Goal: Task Accomplishment & Management: Manage account settings

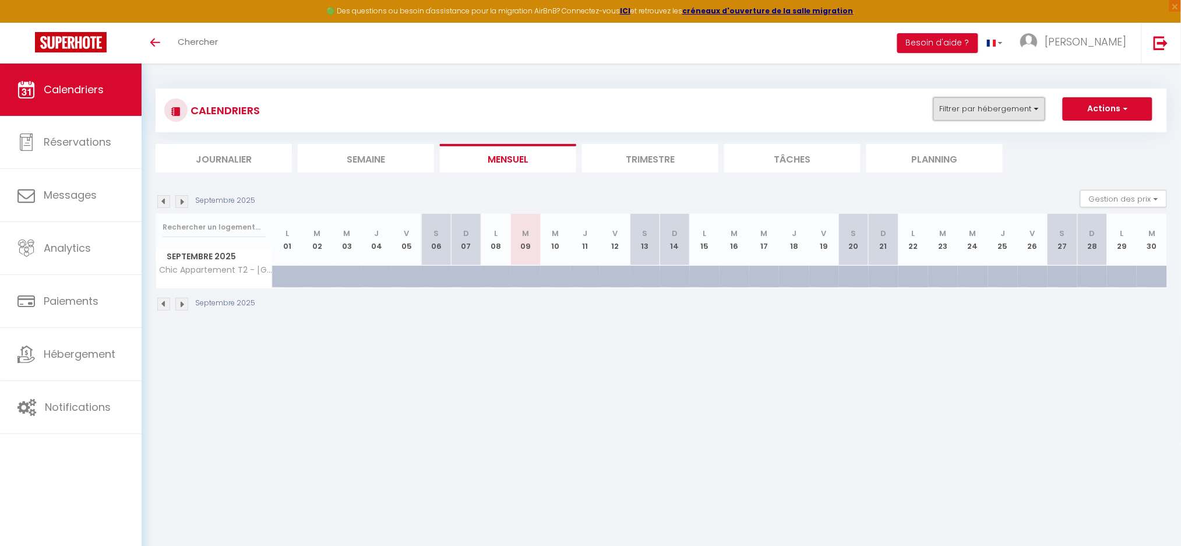
click at [979, 115] on button "Filtrer par hébergement" at bounding box center [989, 108] width 112 height 23
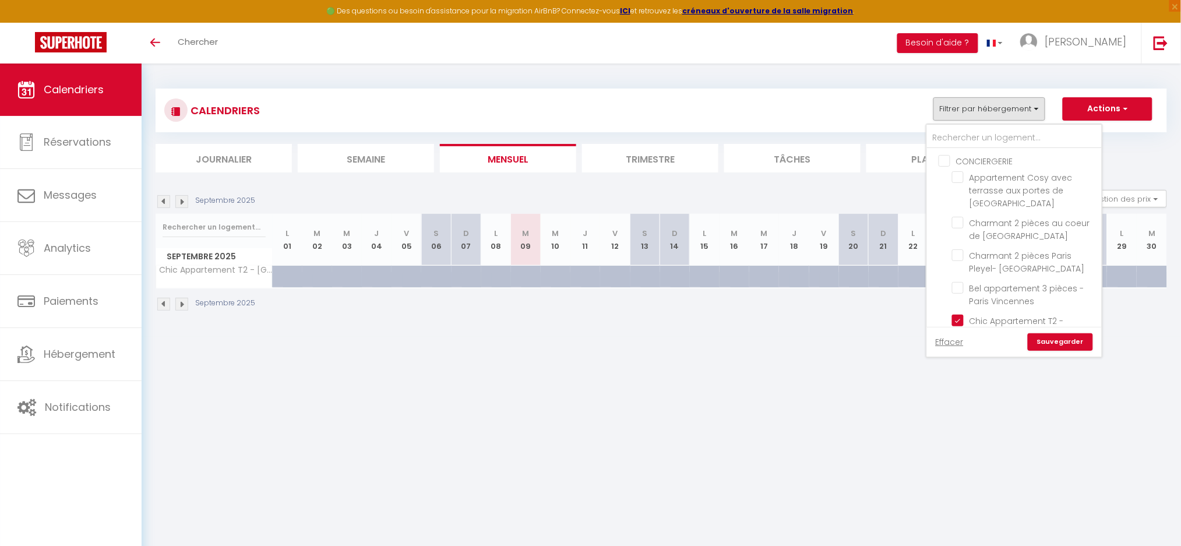
click at [945, 164] on input "CONCIERGERIE" at bounding box center [1025, 160] width 175 height 12
checkbox input "true"
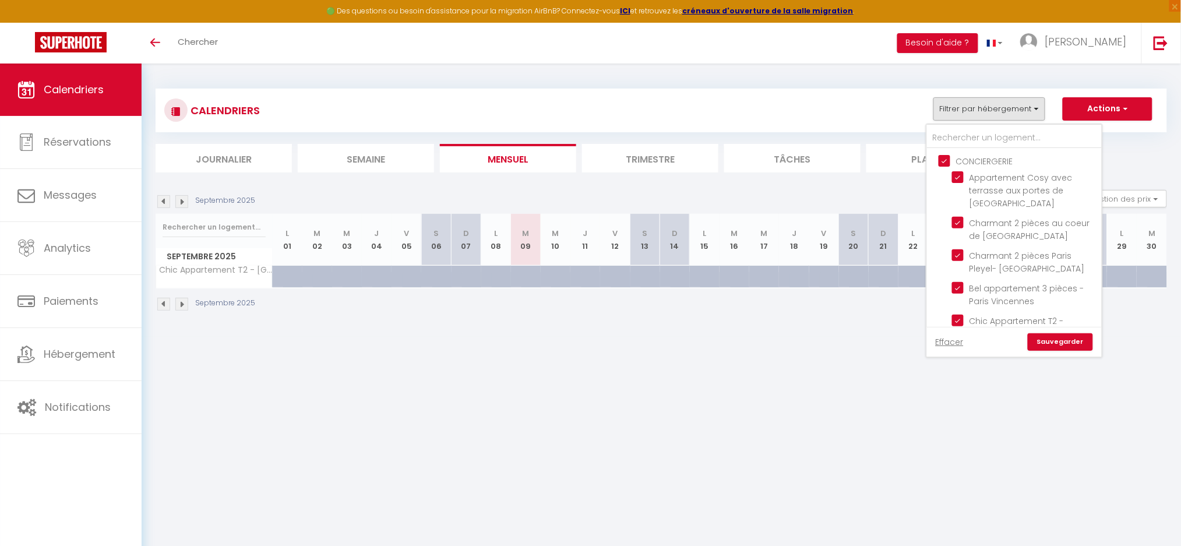
checkbox input "true"
checkbox input "false"
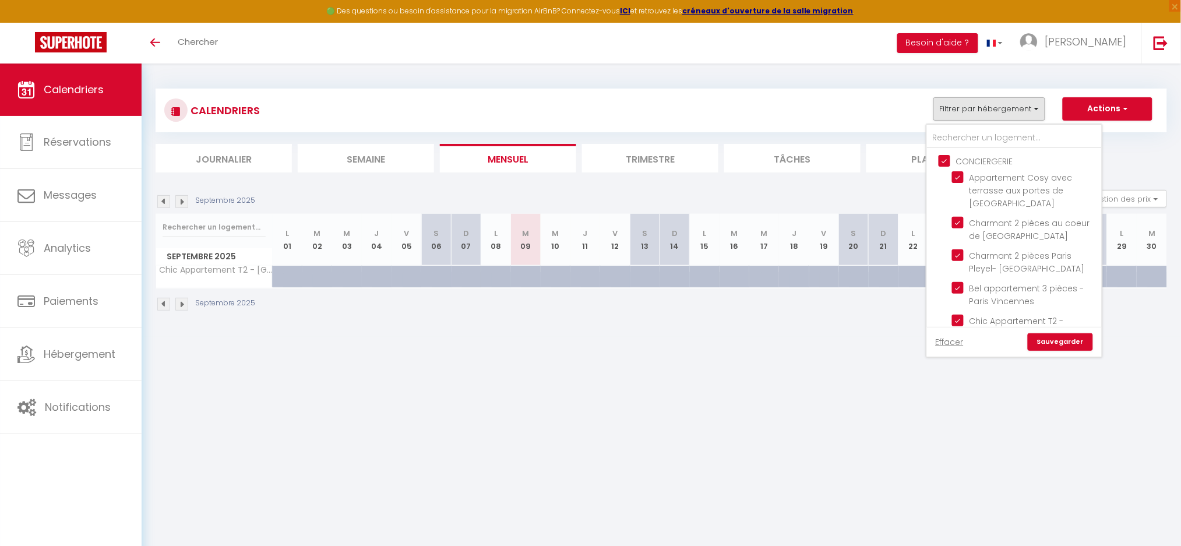
checkbox input "false"
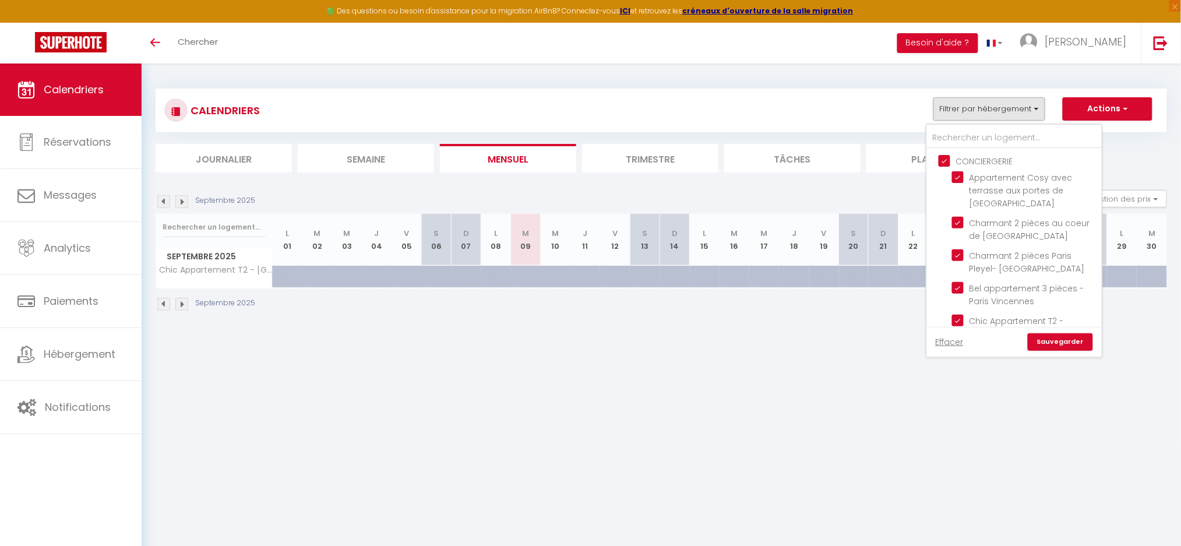
checkbox input "false"
click at [959, 217] on input "Charmant 2 pièces au coeur de [GEOGRAPHIC_DATA]" at bounding box center [1025, 223] width 146 height 12
checkbox input "false"
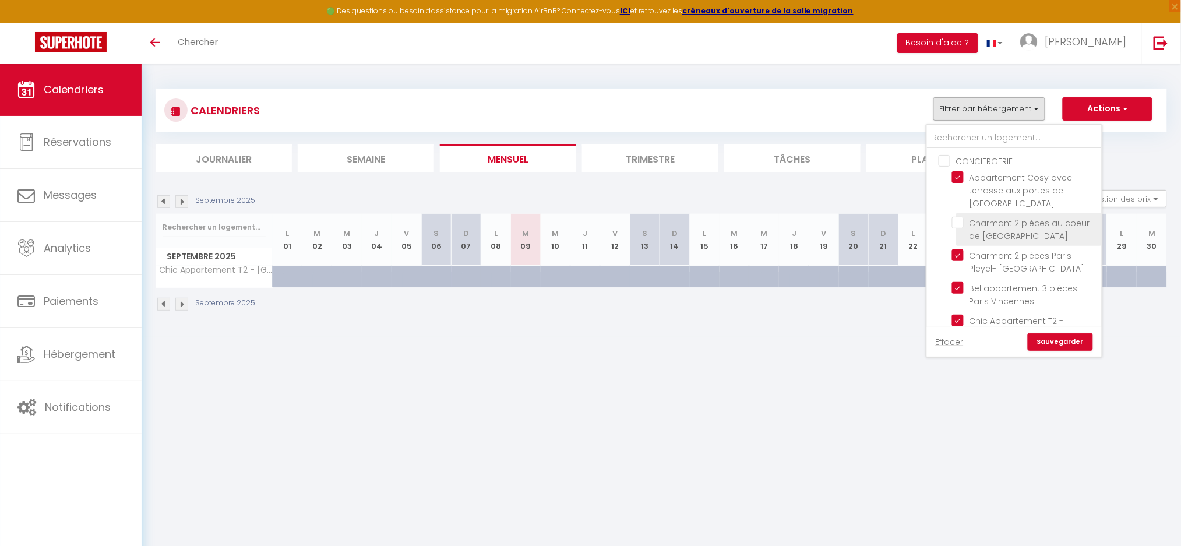
checkbox input "false"
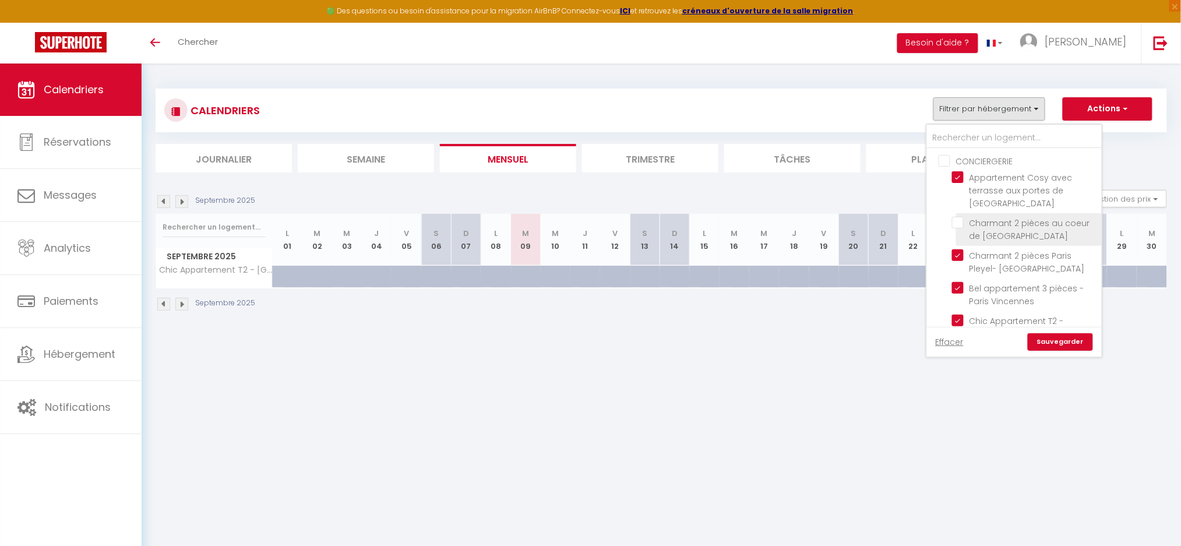
checkbox input "false"
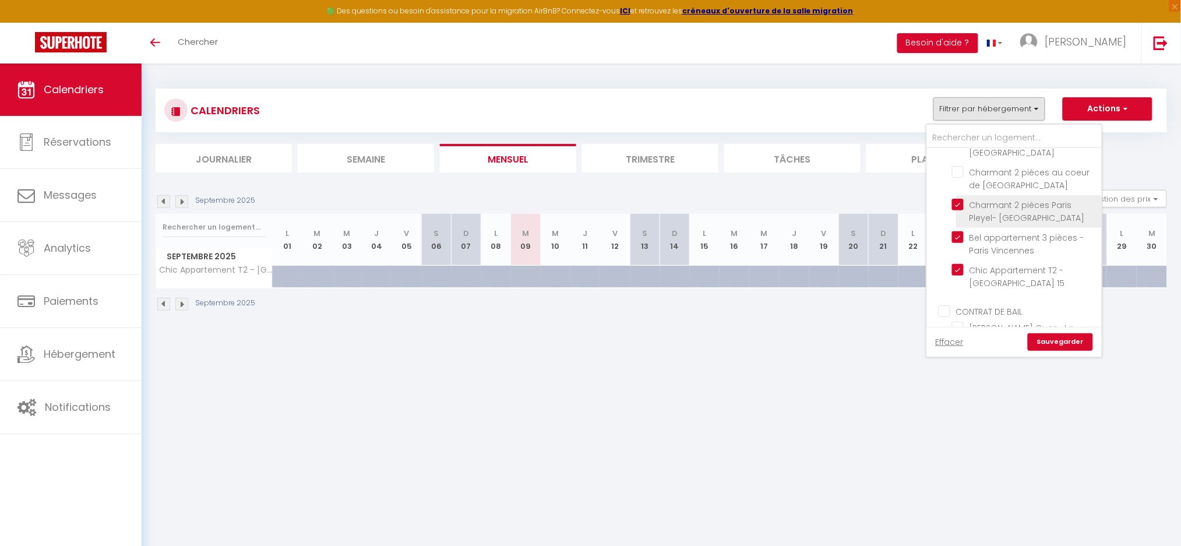
scroll to position [77, 0]
click at [962, 204] on input "Bel appartement 3 pièces - Paris Vincennes" at bounding box center [1025, 210] width 146 height 12
checkbox input "false"
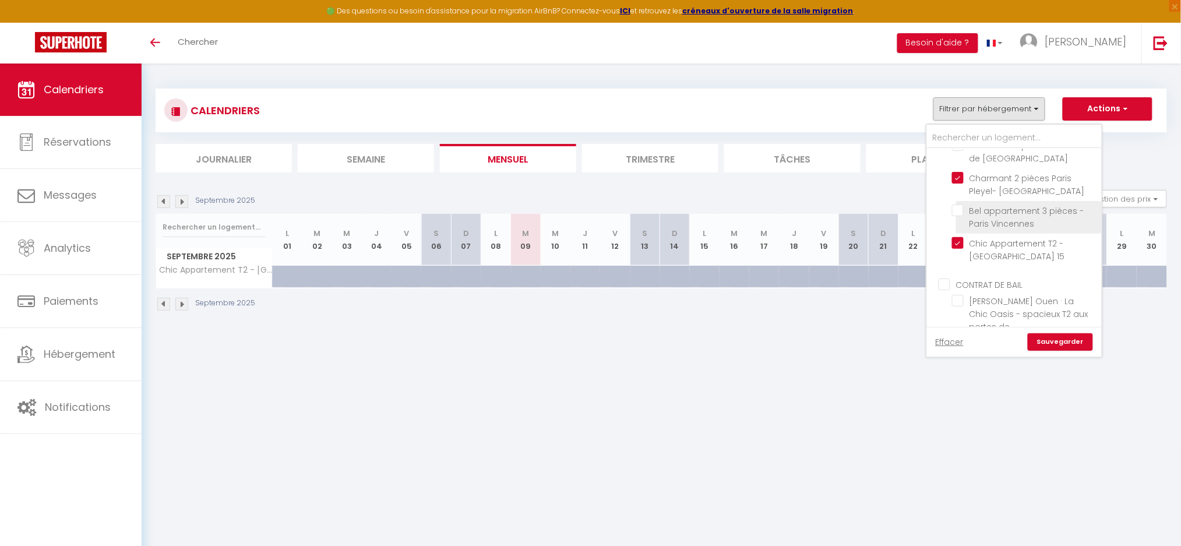
checkbox input "false"
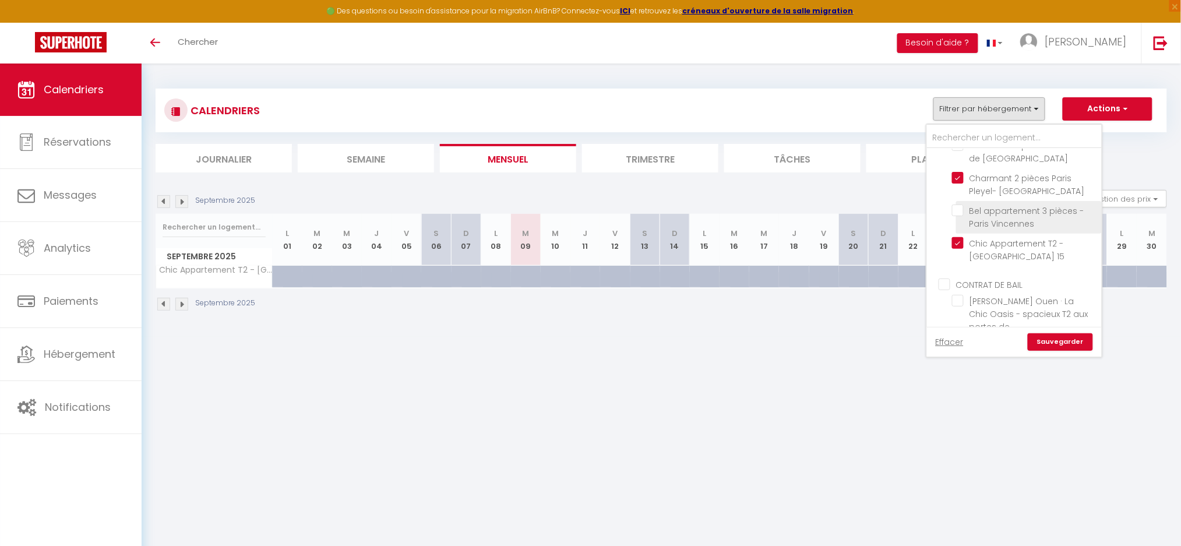
checkbox input "false"
click at [955, 237] on input "Chic Appartement T2 - [GEOGRAPHIC_DATA] 15" at bounding box center [1025, 243] width 146 height 12
checkbox input "false"
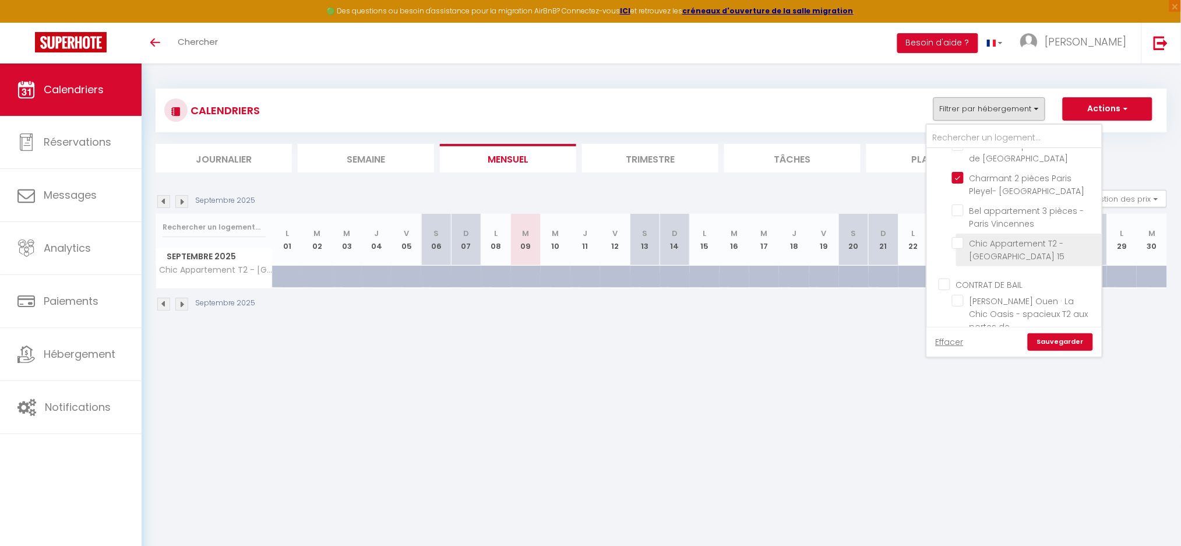
checkbox input "false"
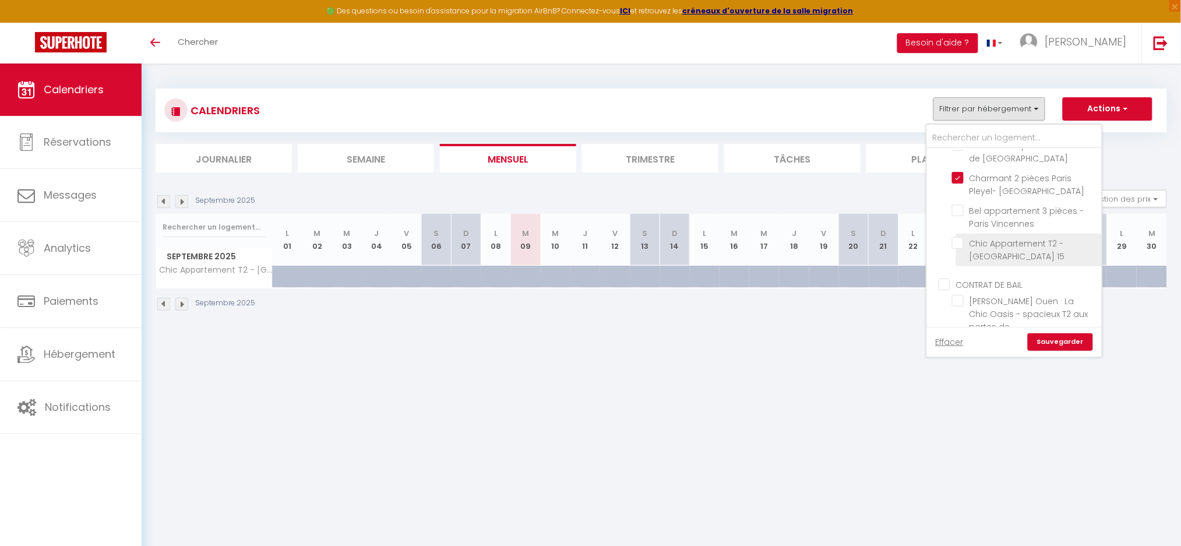
checkbox input "false"
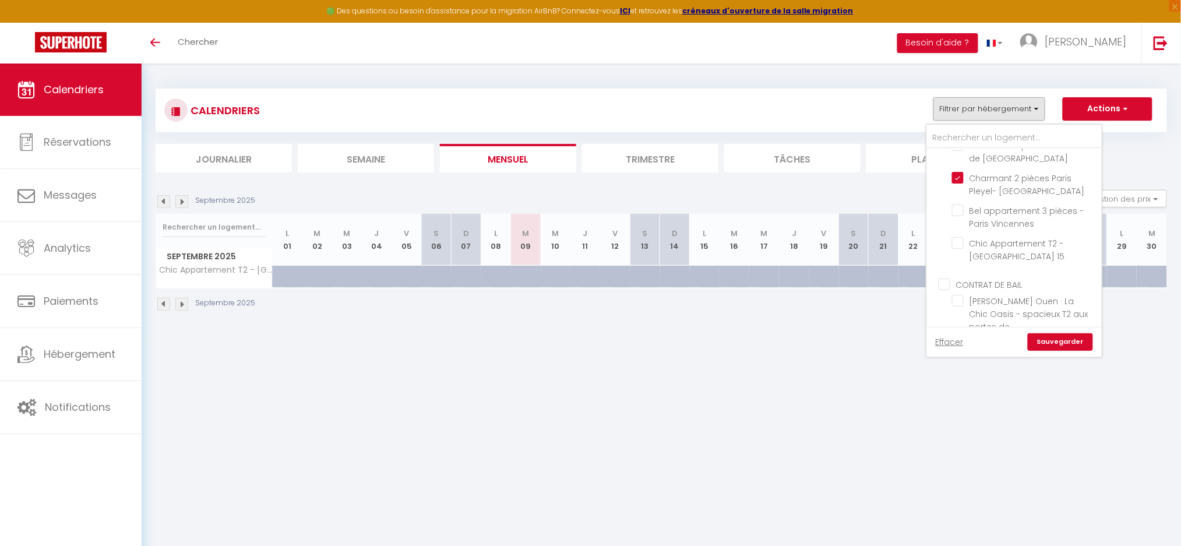
scroll to position [155, 0]
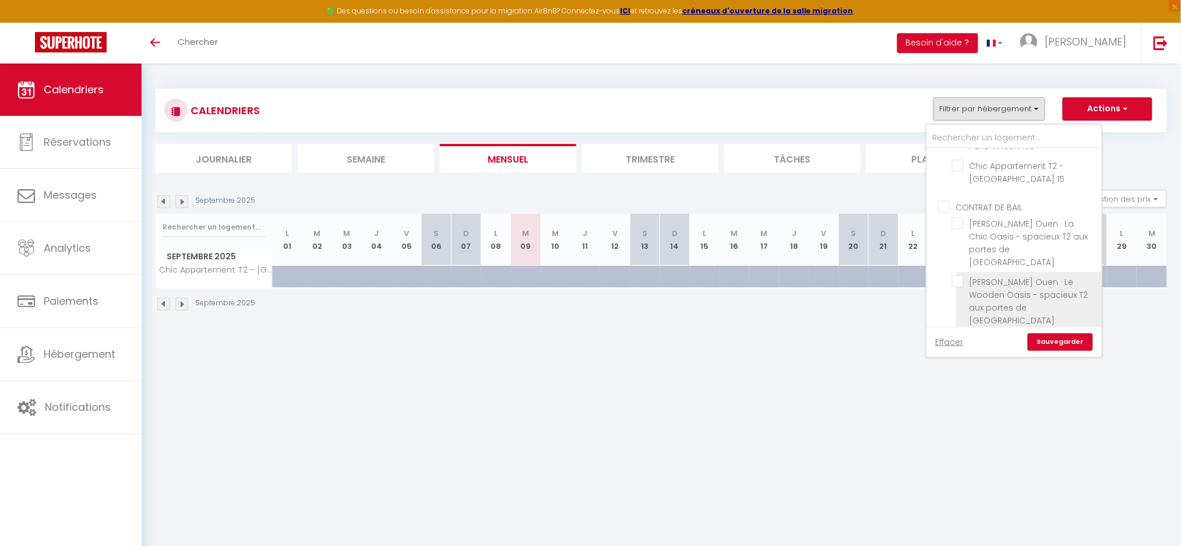
click at [961, 276] on input "[PERSON_NAME] Ouen · Le Wooden Oasis - spacieux T2 aux portes de [GEOGRAPHIC_DA…" at bounding box center [1025, 282] width 146 height 12
checkbox input "true"
checkbox input "false"
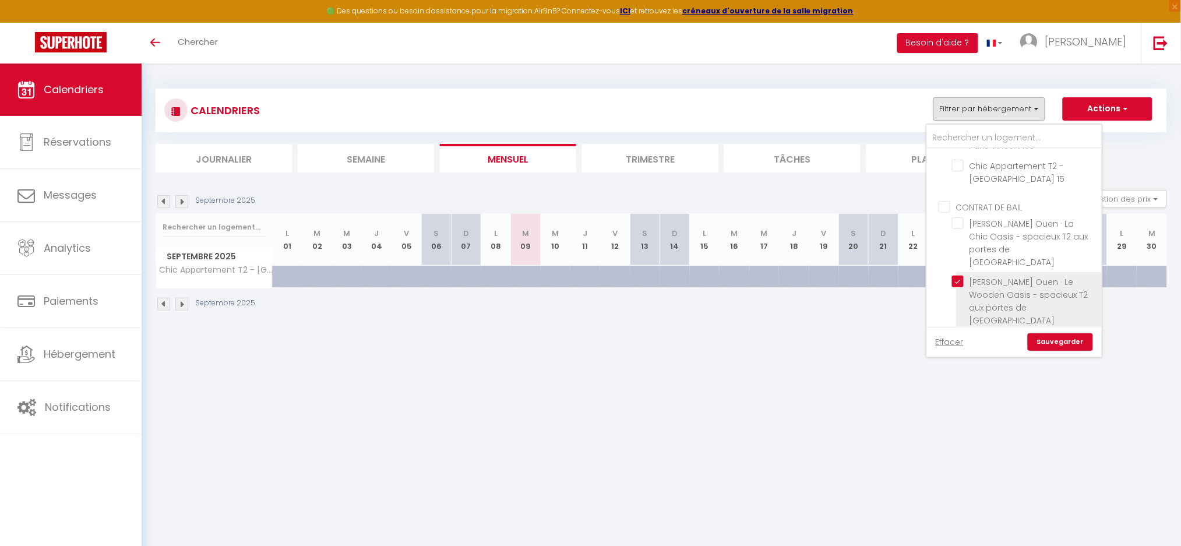
checkbox input "false"
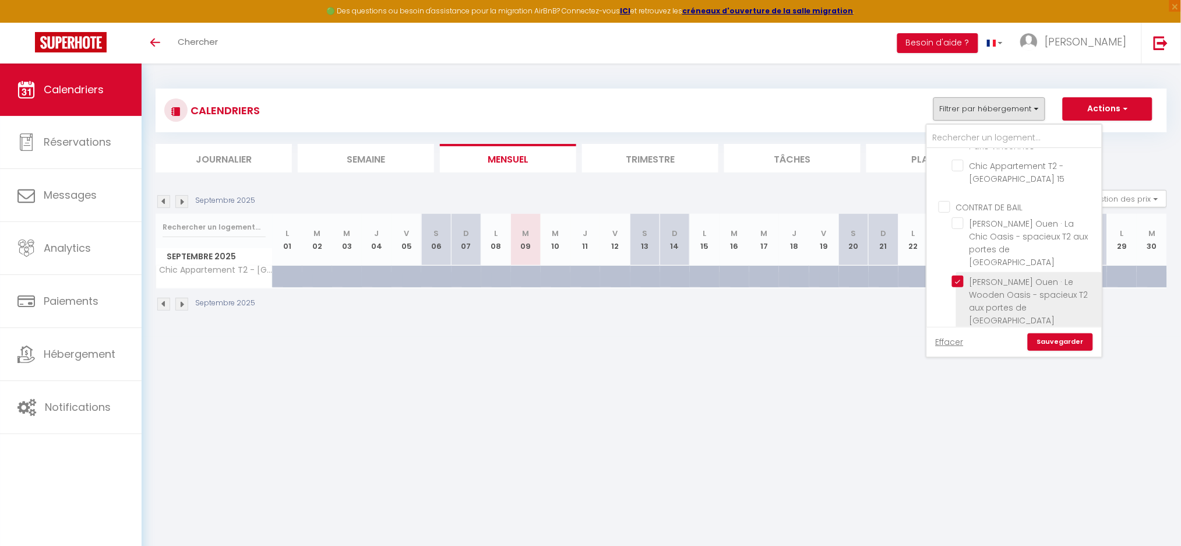
checkbox input "false"
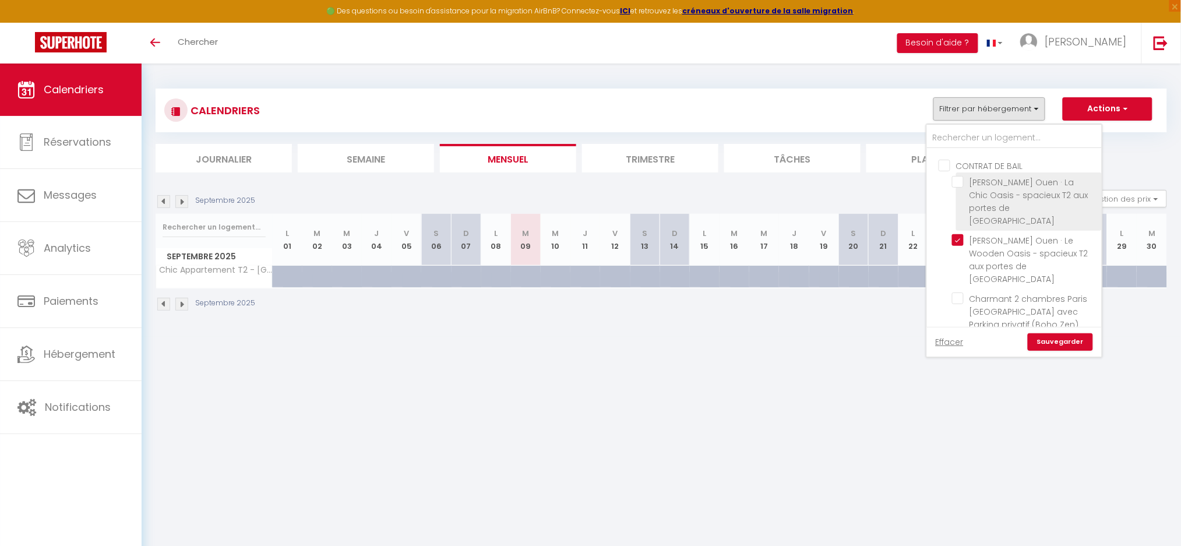
scroll to position [233, 0]
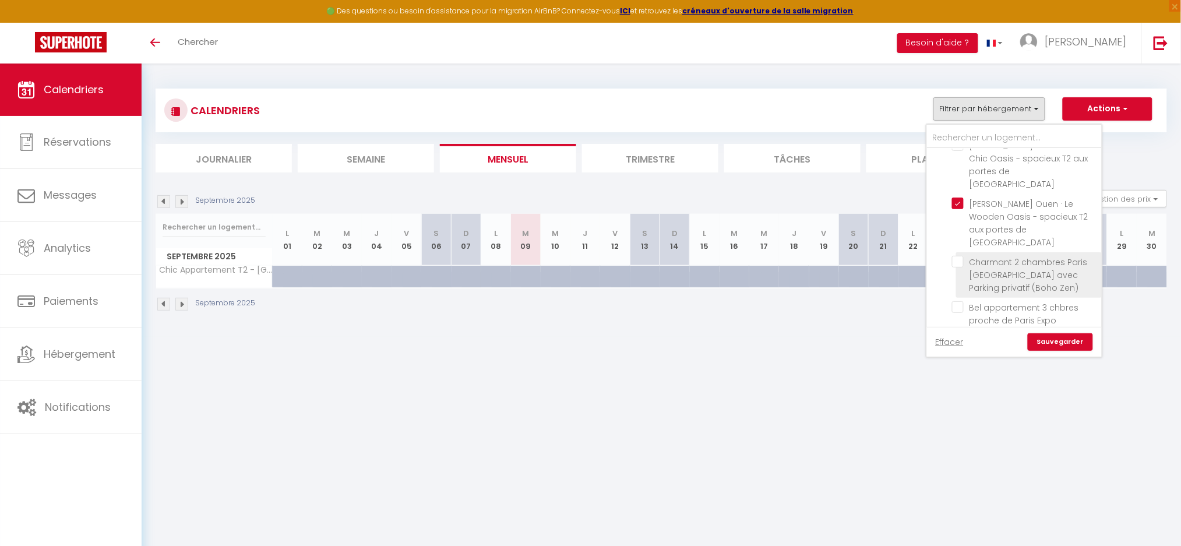
click at [961, 256] on input "Charmant 2 chambres Paris [GEOGRAPHIC_DATA] avec Parking privatif (Boho Zen)" at bounding box center [1025, 262] width 146 height 12
checkbox input "true"
checkbox input "false"
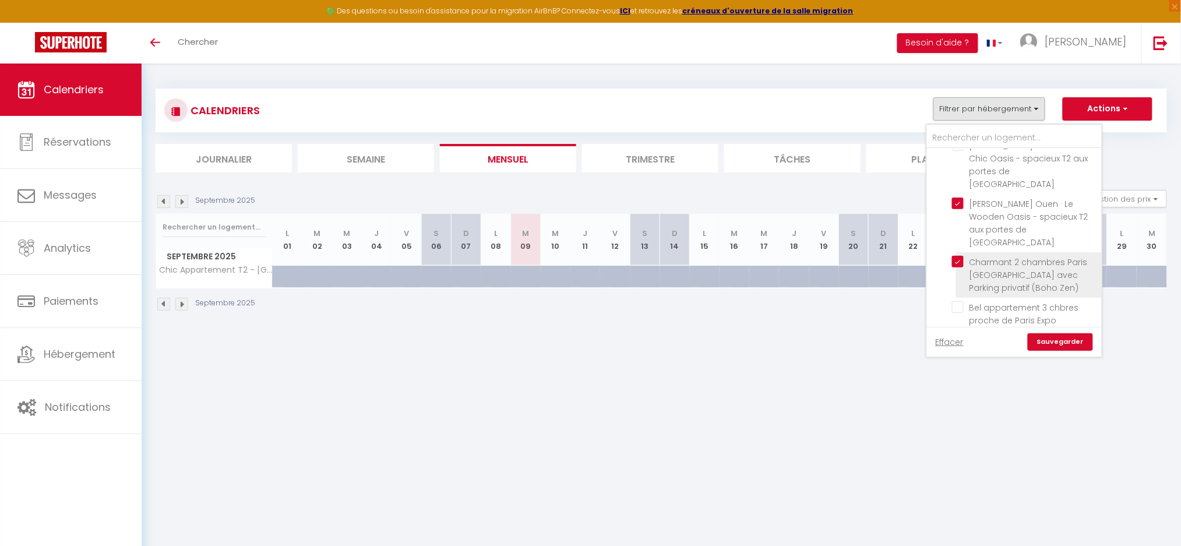
checkbox input "false"
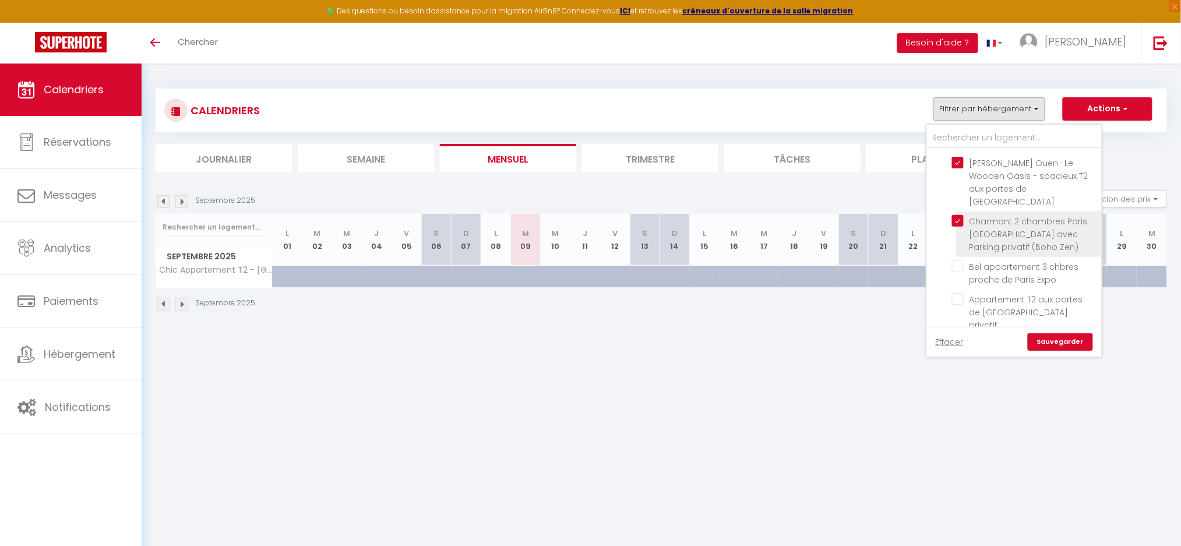
scroll to position [310, 0]
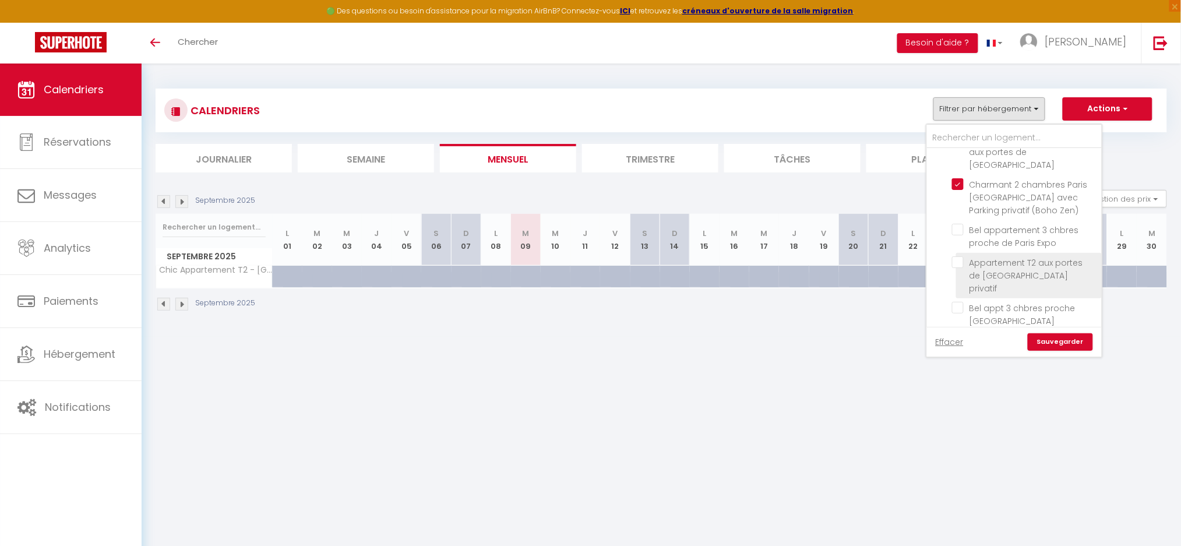
click at [960, 256] on input "Appartement T2 aux portes de [GEOGRAPHIC_DATA] privatif" at bounding box center [1025, 262] width 146 height 12
checkbox input "true"
checkbox input "false"
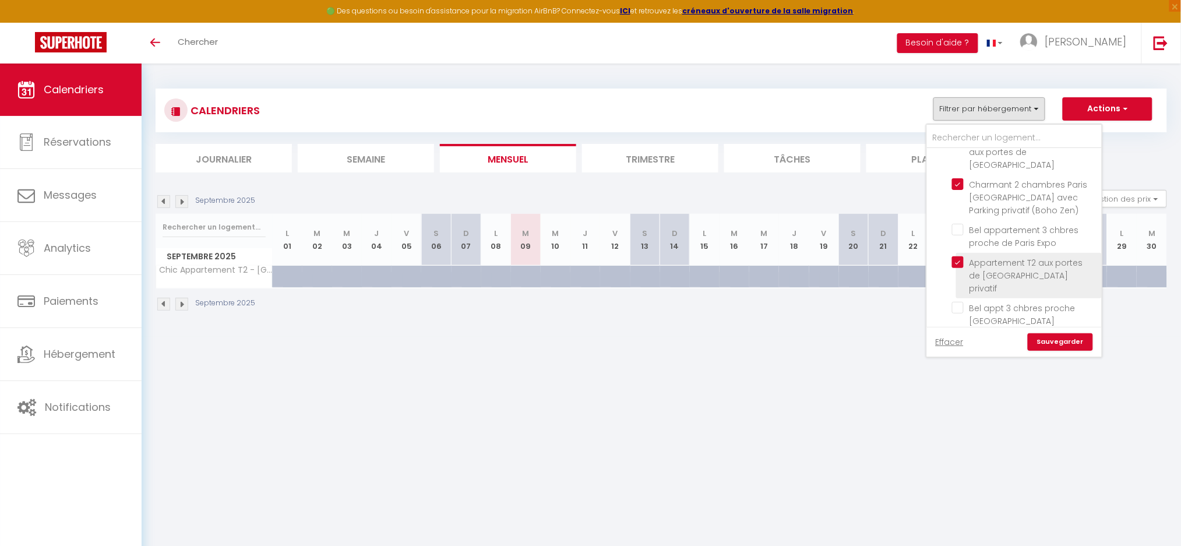
checkbox input "false"
click at [958, 347] on input "[PERSON_NAME] Ouen · L'Elégante Oasis - grand T2 aux portes de [GEOGRAPHIC_DATA]" at bounding box center [1025, 353] width 146 height 12
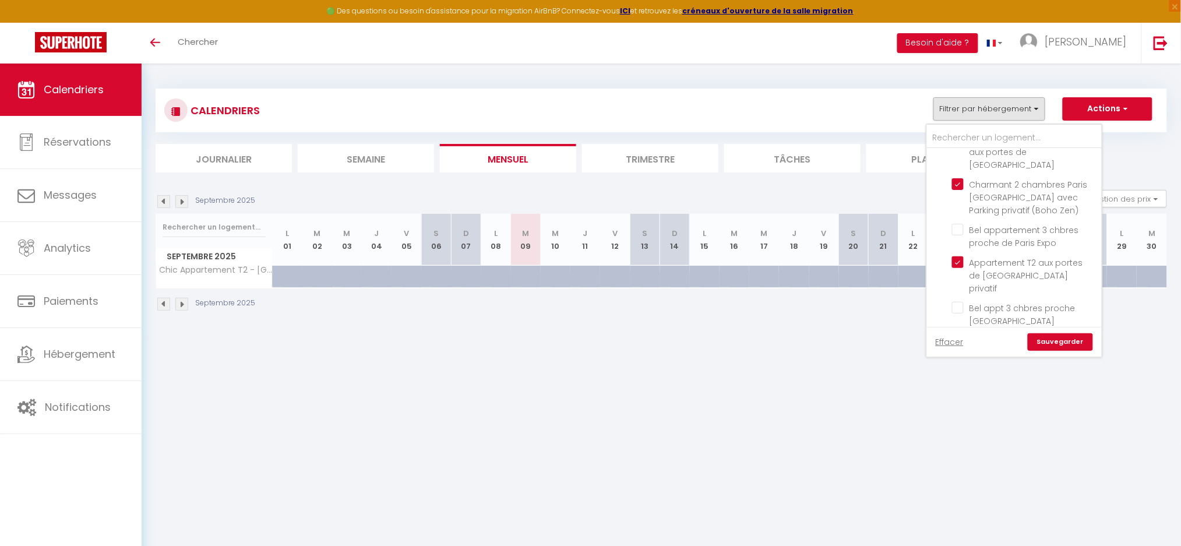
checkbox input "true"
checkbox input "false"
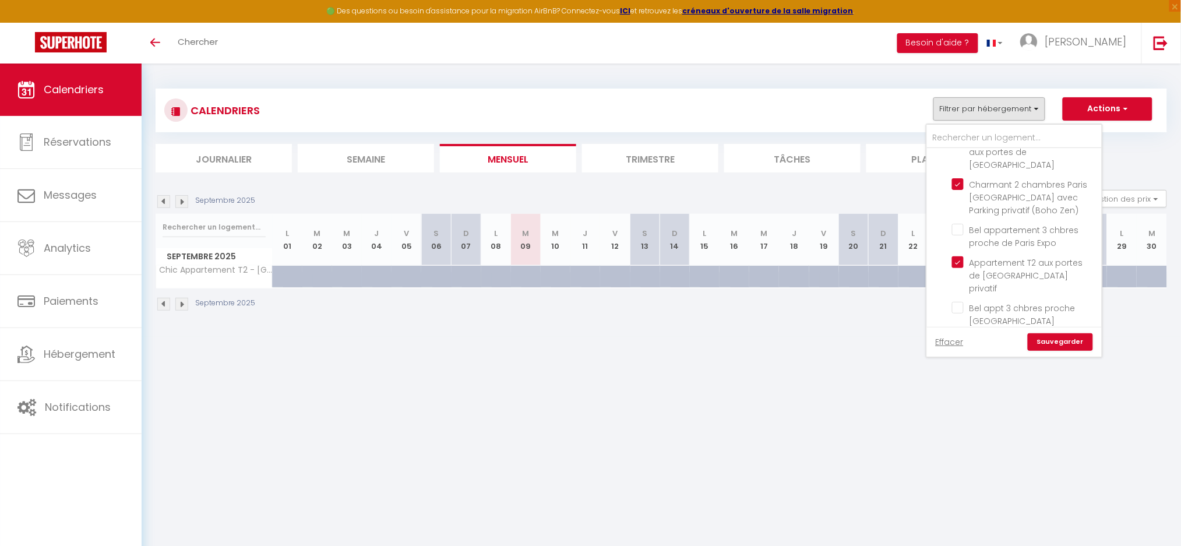
checkbox input "false"
click at [960, 337] on input "Charmant 3 chambres - Paris expo [GEOGRAPHIC_DATA]" at bounding box center [1025, 343] width 146 height 12
checkbox input "true"
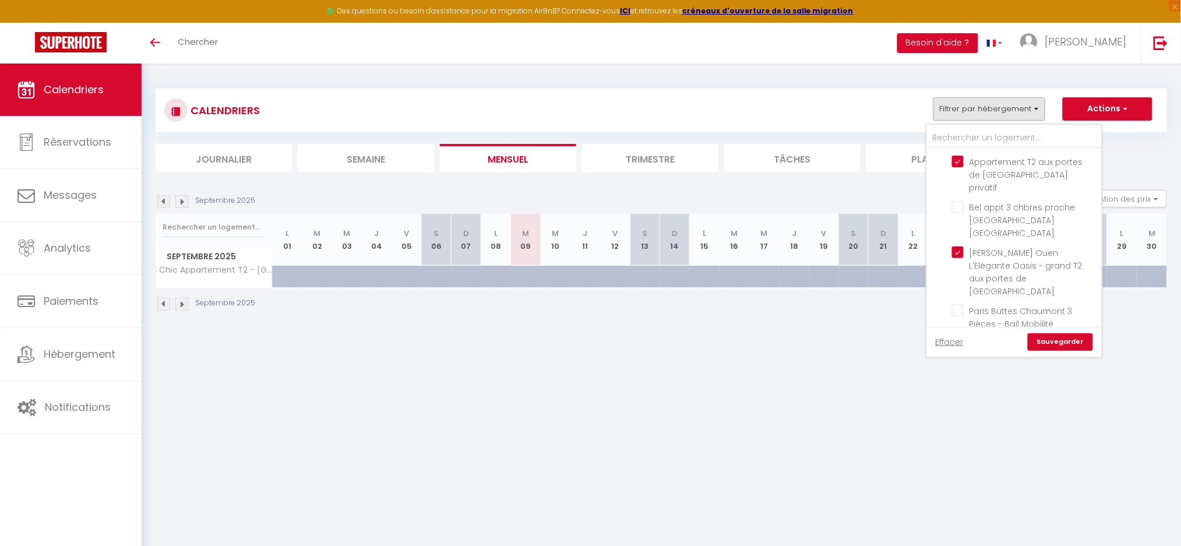
checkbox input "false"
click at [962, 370] on input "3 pièces proche de [GEOGRAPHIC_DATA] avec terrasse/Parking" at bounding box center [1025, 376] width 146 height 12
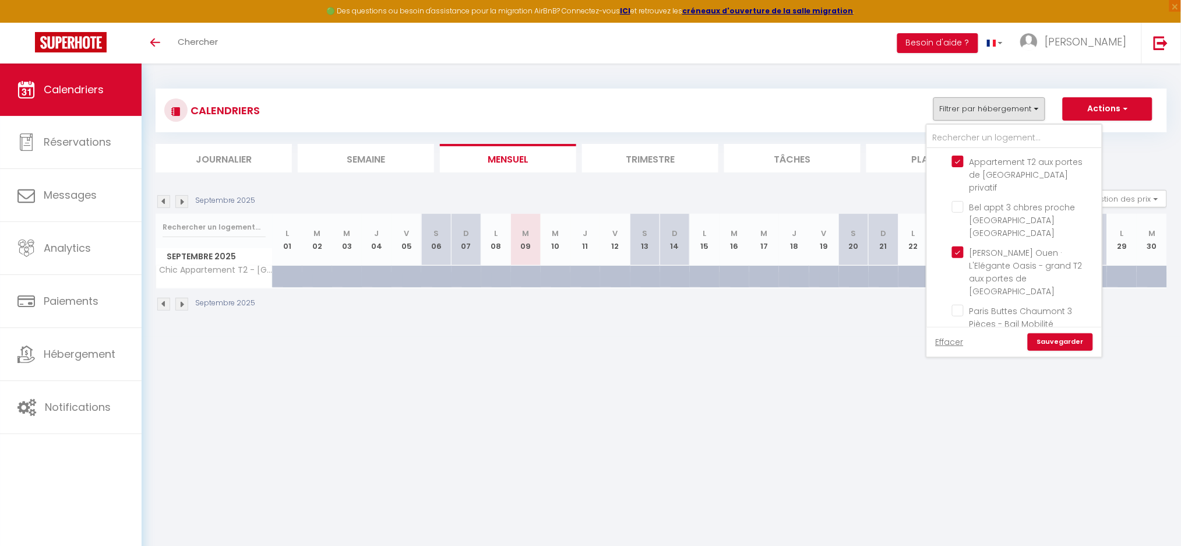
checkbox input "true"
checkbox input "false"
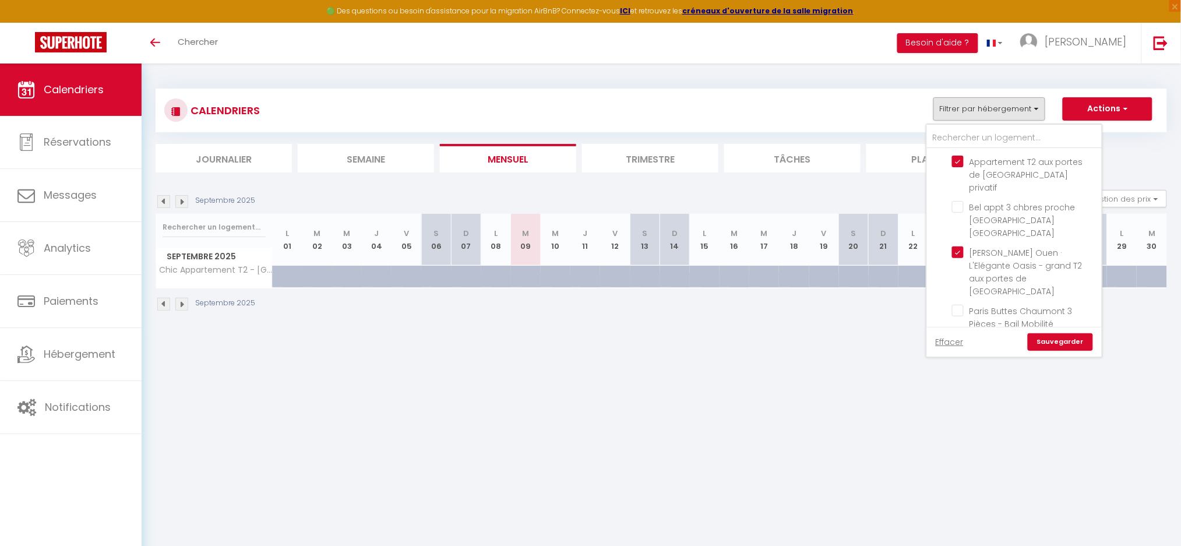
click at [1060, 344] on link "Sauvegarder" at bounding box center [1059, 341] width 65 height 17
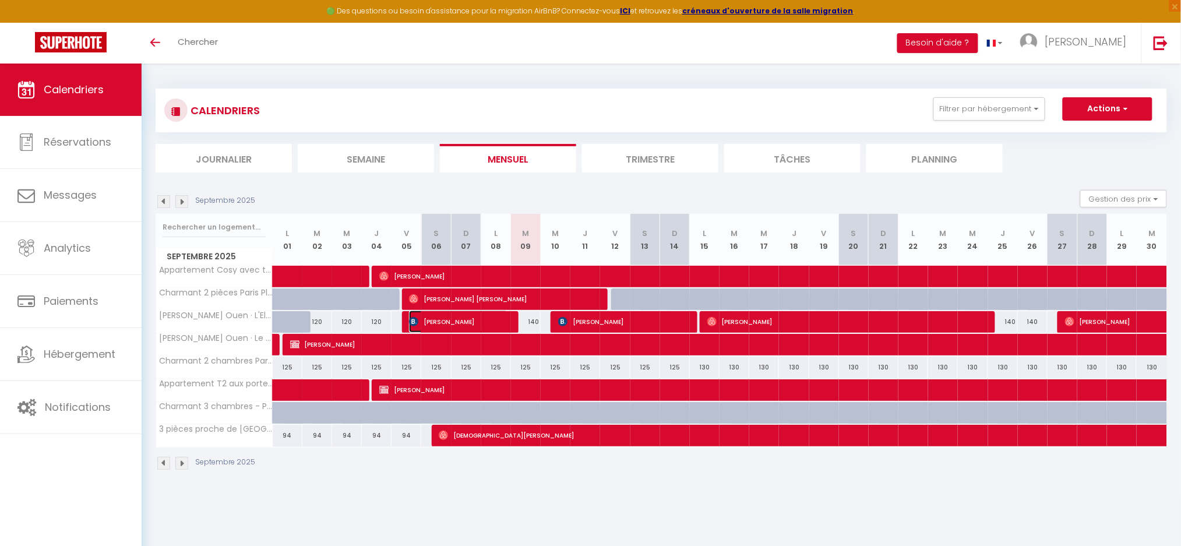
click at [426, 320] on span "[PERSON_NAME]" at bounding box center [458, 321] width 99 height 22
select select "OK"
select select "1"
select select "0"
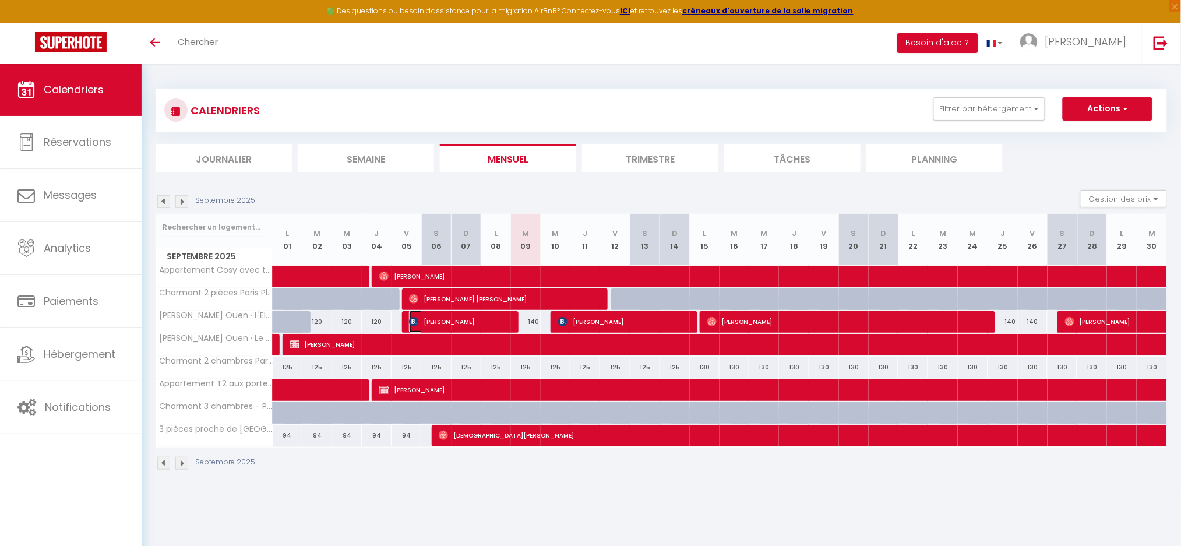
select select "1"
select select
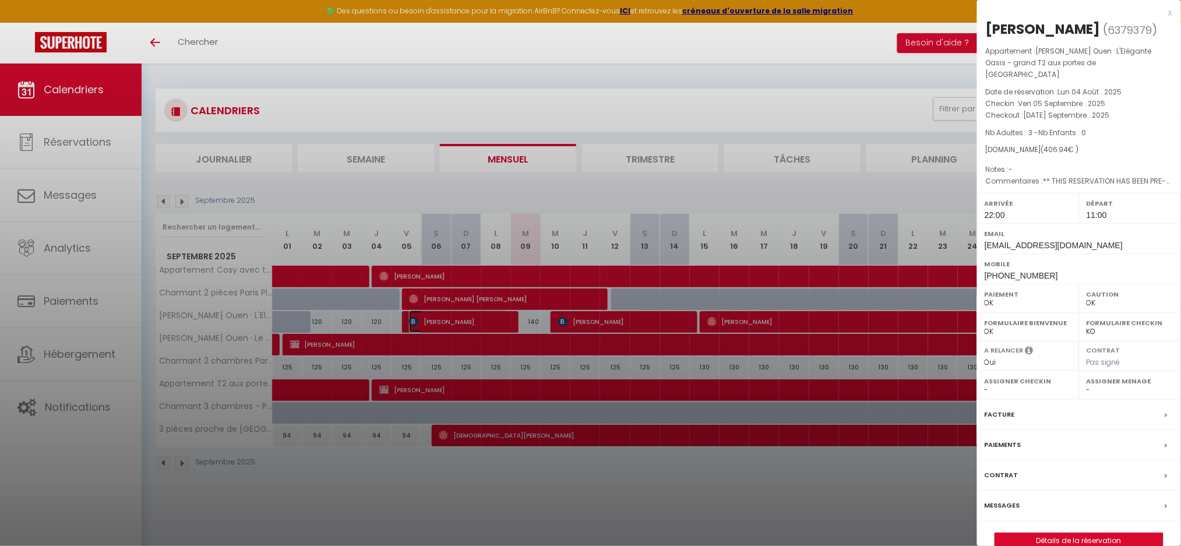
select select "38947"
click at [994, 499] on label "Messages" at bounding box center [1002, 505] width 36 height 12
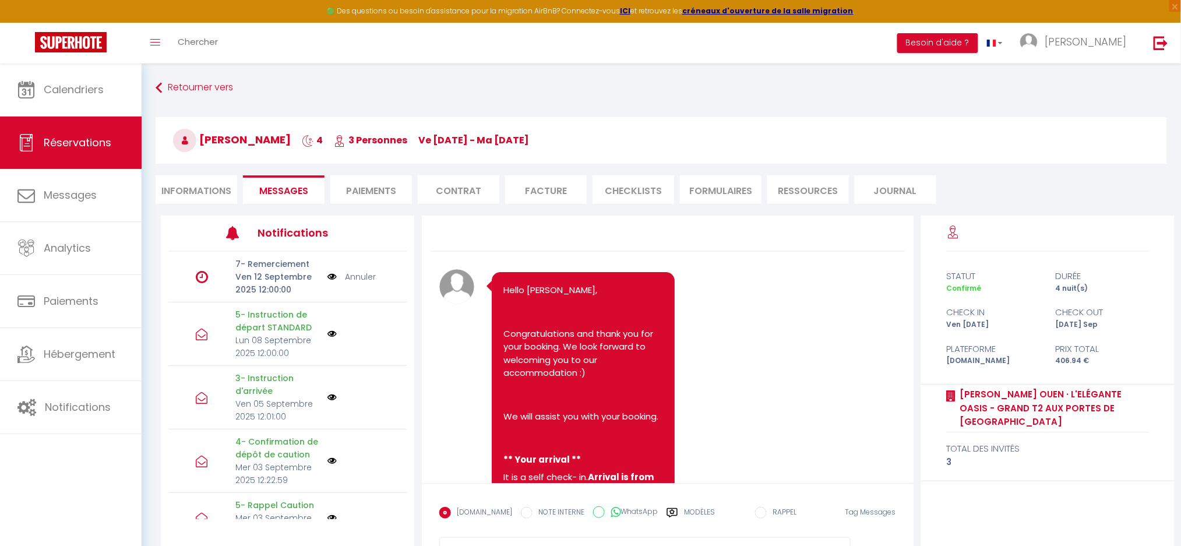
scroll to position [6585, 0]
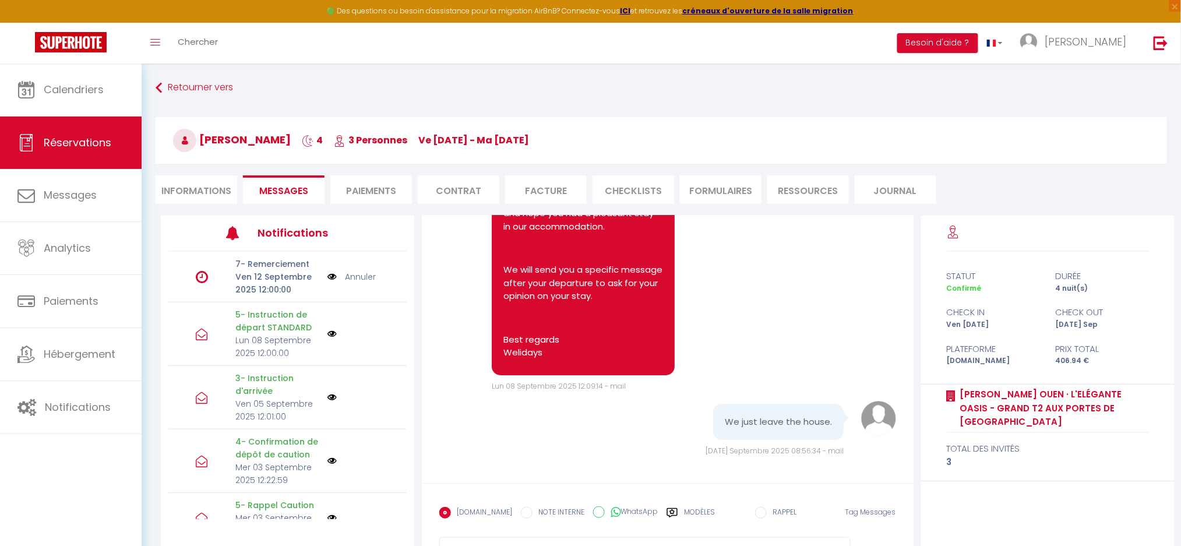
click at [555, 432] on div "We just leave the house. [DATE] Septembre 2025 08:56:34 - mail" at bounding box center [667, 429] width 457 height 56
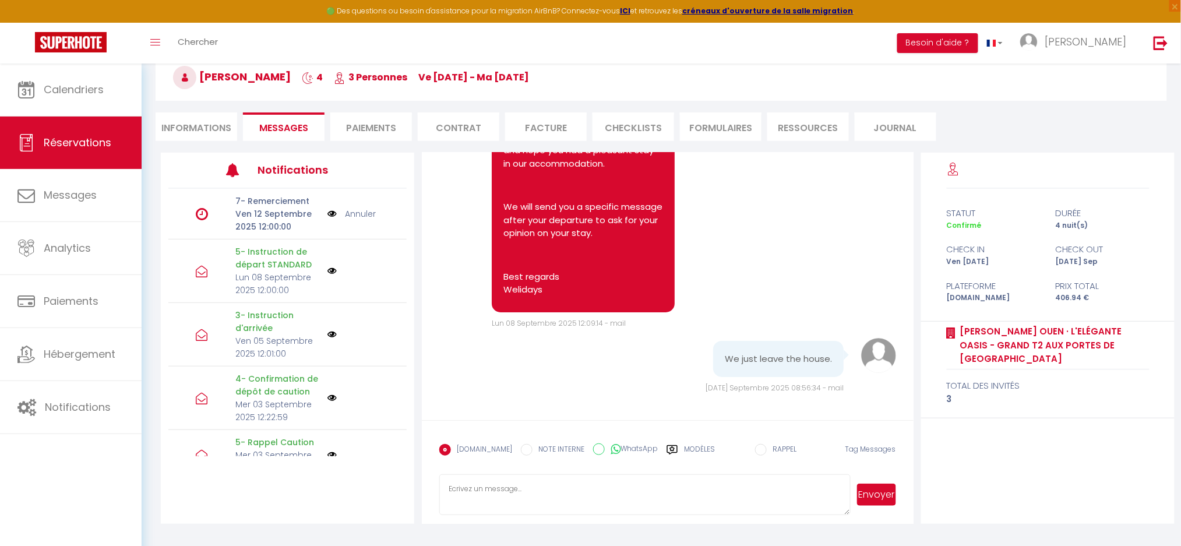
click at [746, 361] on pre "We just leave the house." at bounding box center [778, 358] width 107 height 13
copy div "We just leave the house."
click at [493, 497] on textarea at bounding box center [644, 494] width 411 height 41
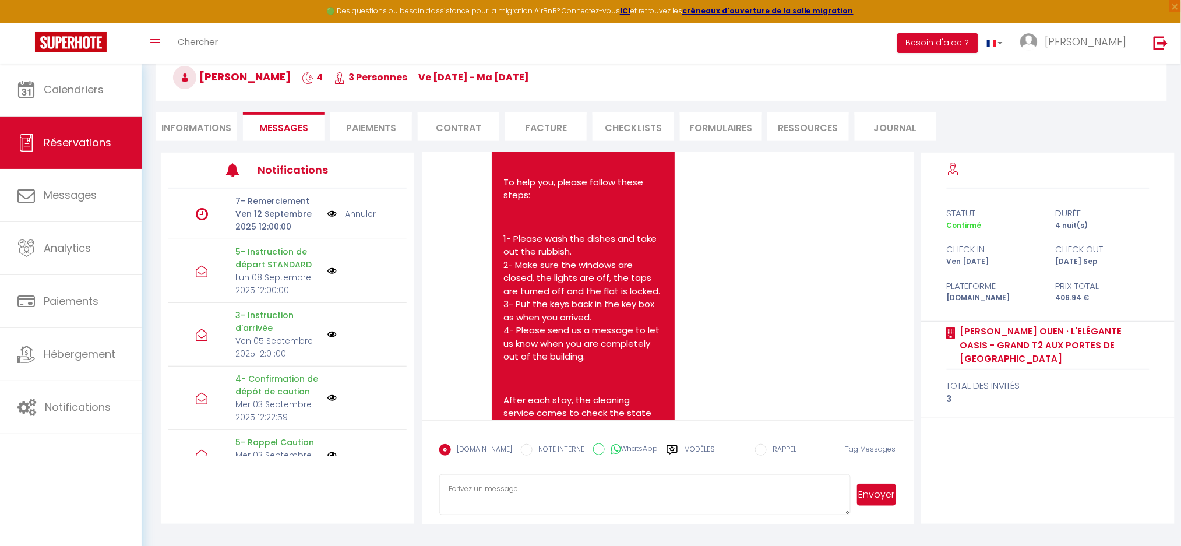
scroll to position [5964, 0]
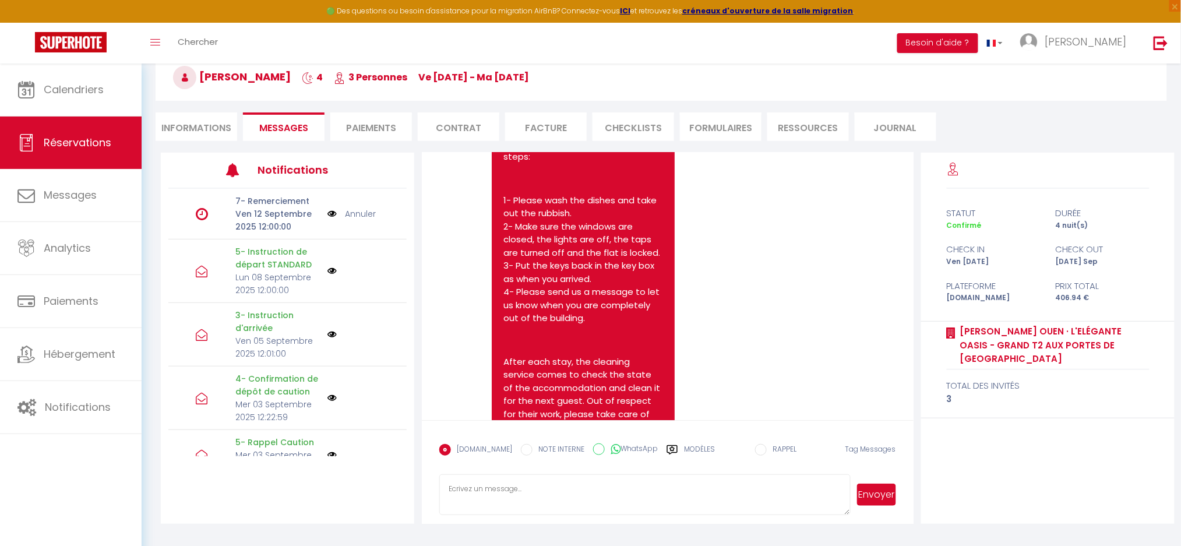
click at [537, 51] on p "Hello [PERSON_NAME], We hope you're well," at bounding box center [583, 31] width 160 height 40
copy p "[PERSON_NAME]"
drag, startPoint x: 538, startPoint y: 358, endPoint x: 552, endPoint y: 358, distance: 14.0
click at [538, 107] on p "[DATE] [DATE] is your departure day, we hope you have enjoyed your stay. Depart…" at bounding box center [583, 81] width 160 height 52
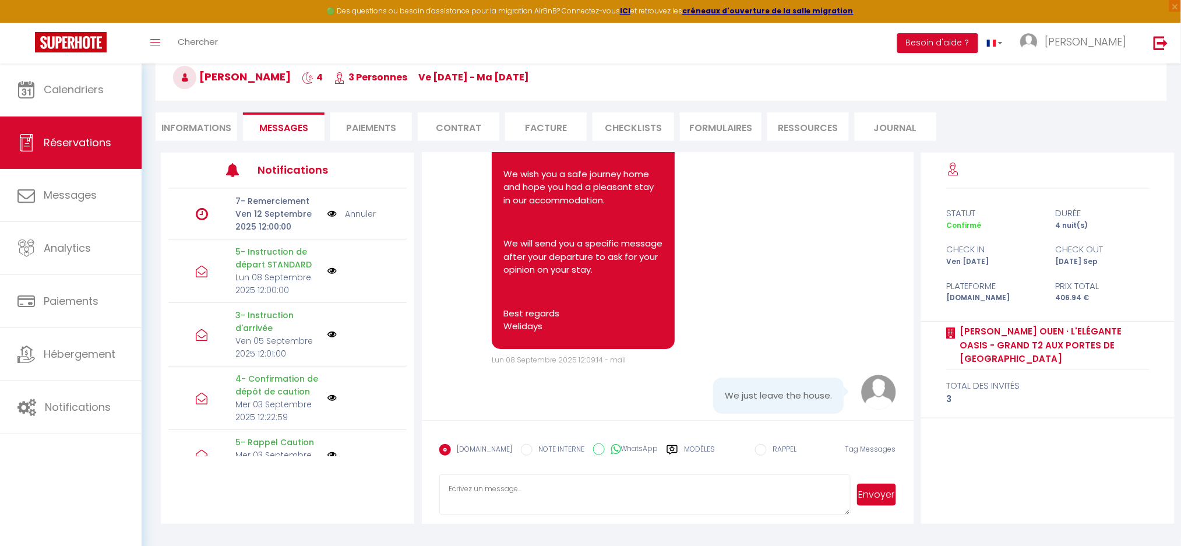
scroll to position [6508, 0]
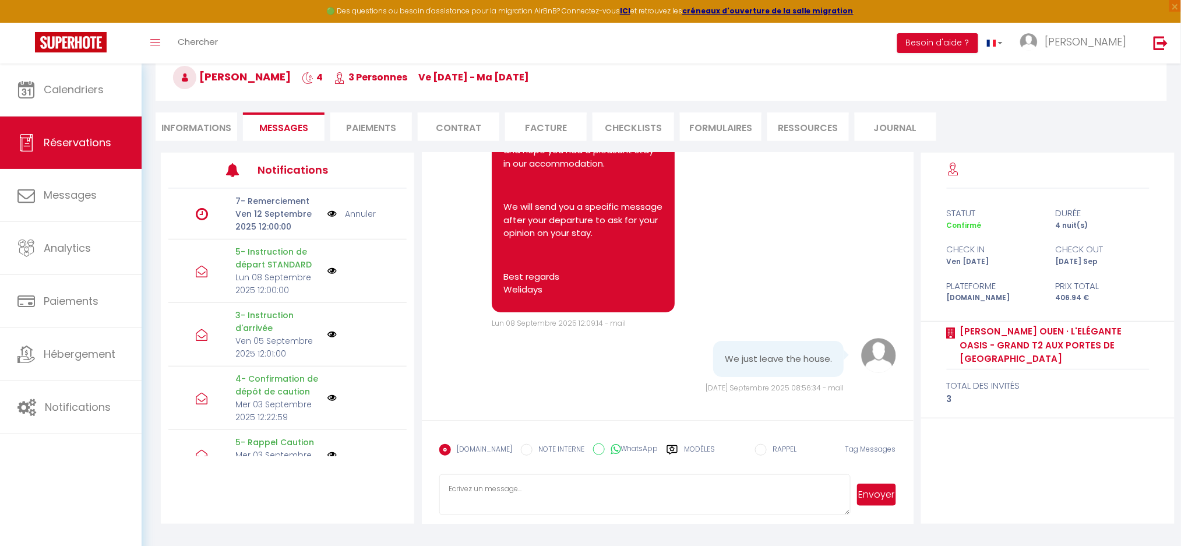
click at [511, 497] on textarea at bounding box center [644, 494] width 411 height 41
paste textarea "Hello [PERSON_NAME], Thank you for your message. We have noted your departure. …"
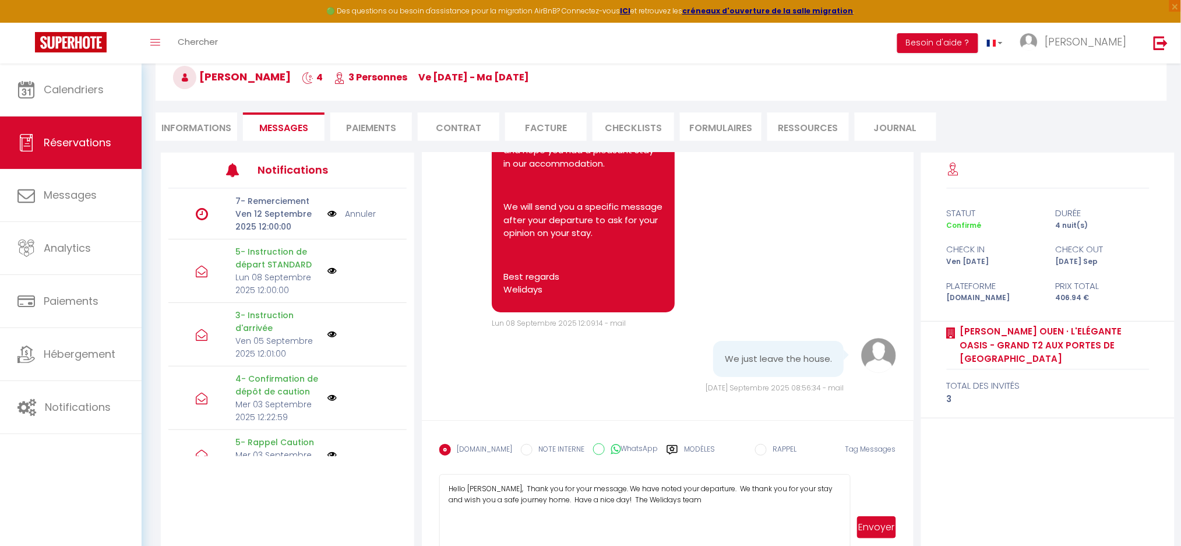
drag, startPoint x: 843, startPoint y: 510, endPoint x: 906, endPoint y: 487, distance: 67.6
click at [843, 483] on html "🟢 Des questions ou besoin d'assistance pour la migration AirBnB? Connectez-vous…" at bounding box center [590, 210] width 1181 height 546
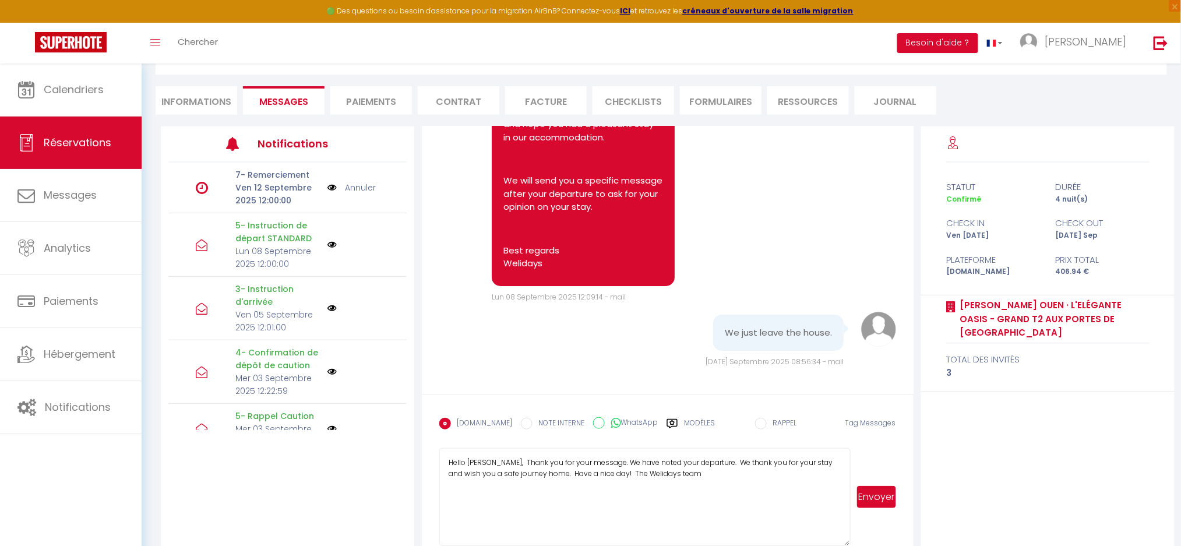
scroll to position [111, 0]
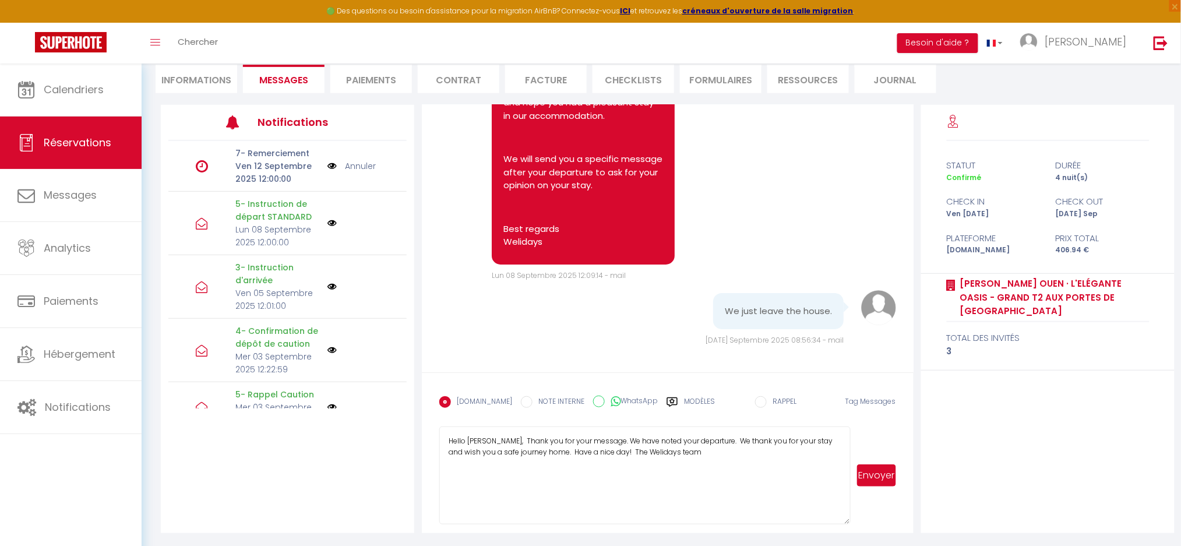
click at [501, 436] on textarea "Hello [PERSON_NAME], Thank you for your message. We have noted your departure. …" at bounding box center [644, 475] width 411 height 98
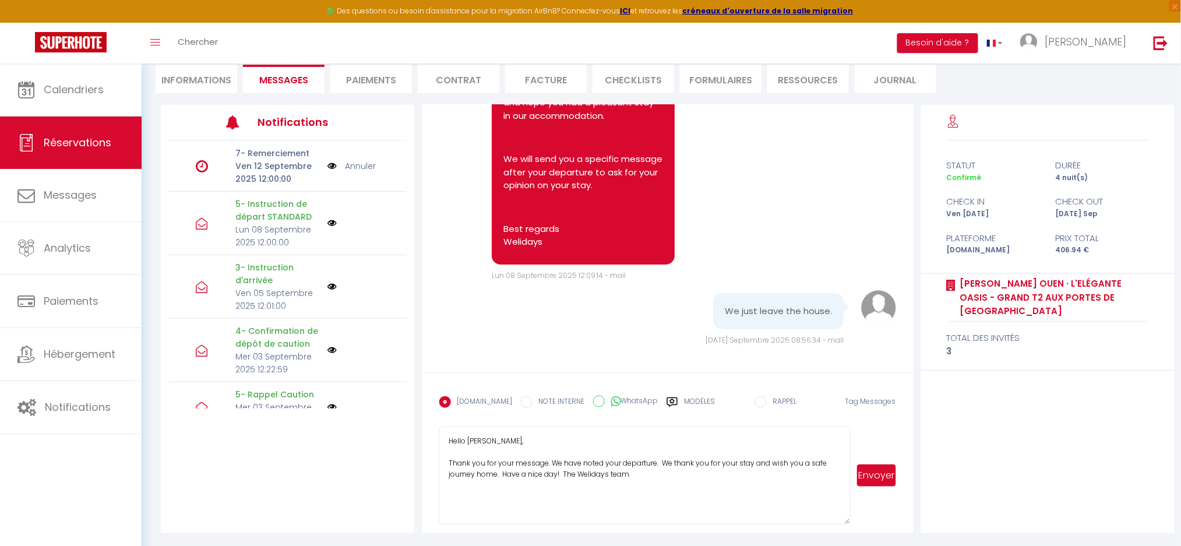
click at [662, 457] on textarea "Hello [PERSON_NAME], Thank you for your message. We have noted your departure. …" at bounding box center [644, 475] width 411 height 98
click at [668, 484] on textarea "Hello [PERSON_NAME], Thank you for your message. We have noted your departure. …" at bounding box center [644, 475] width 411 height 98
click at [669, 484] on textarea "Hello [PERSON_NAME], Thank you for your message. We have noted your departure. …" at bounding box center [644, 475] width 411 height 98
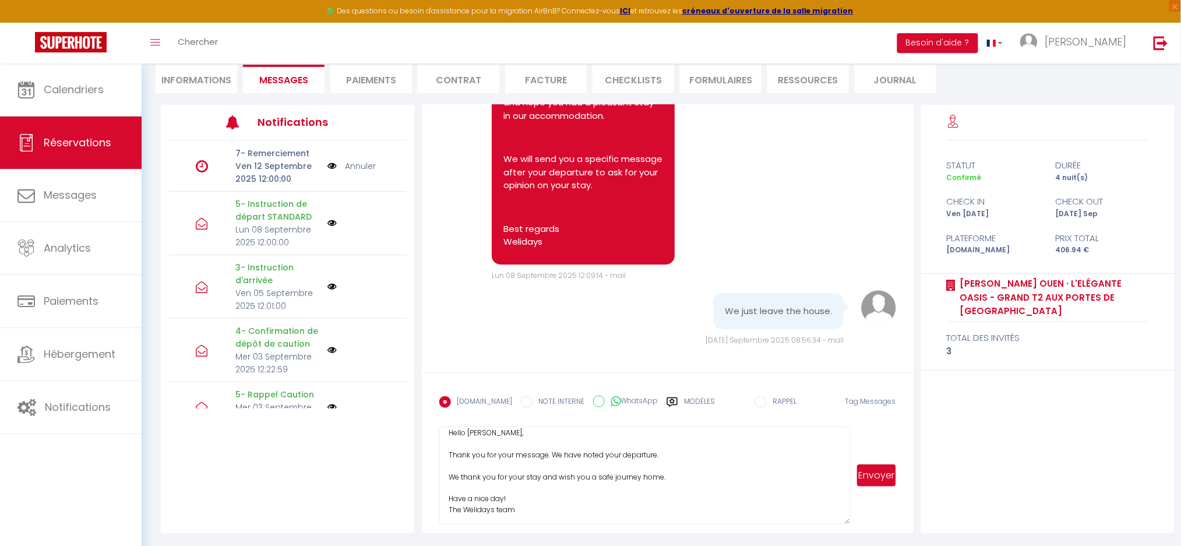
click at [685, 499] on textarea "Hello [PERSON_NAME], Thank you for your message. We have noted your departure. …" at bounding box center [644, 475] width 411 height 98
click at [693, 506] on textarea "Hello [PERSON_NAME], Thank you for your message. We have noted your departure. …" at bounding box center [644, 475] width 411 height 98
type textarea "Hello [PERSON_NAME], Thank you for your message. We have noted your departure. …"
click at [884, 479] on button "Envoyer" at bounding box center [876, 475] width 39 height 22
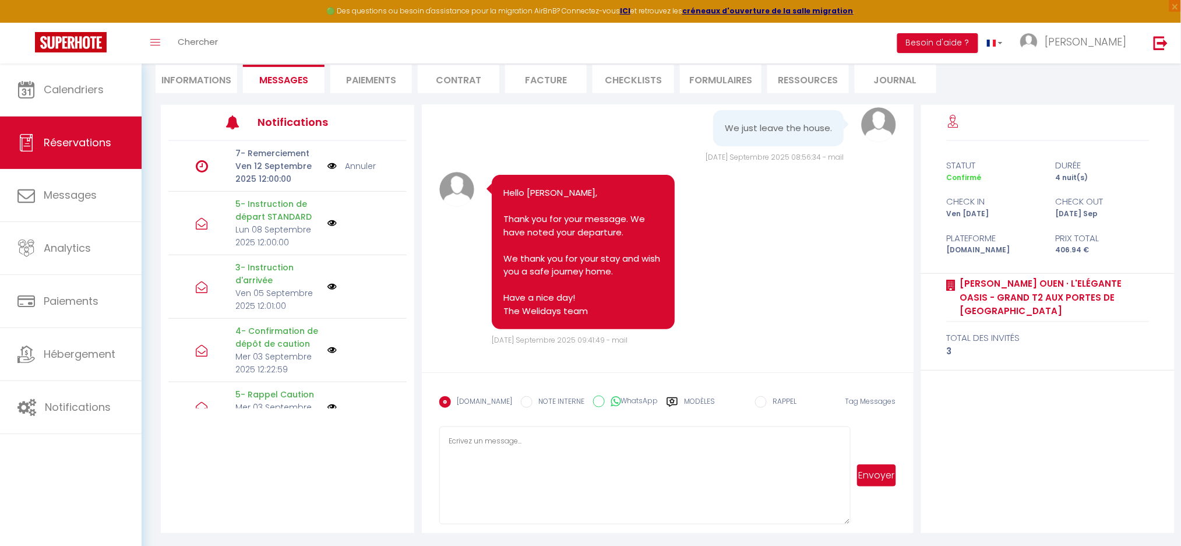
scroll to position [6768, 0]
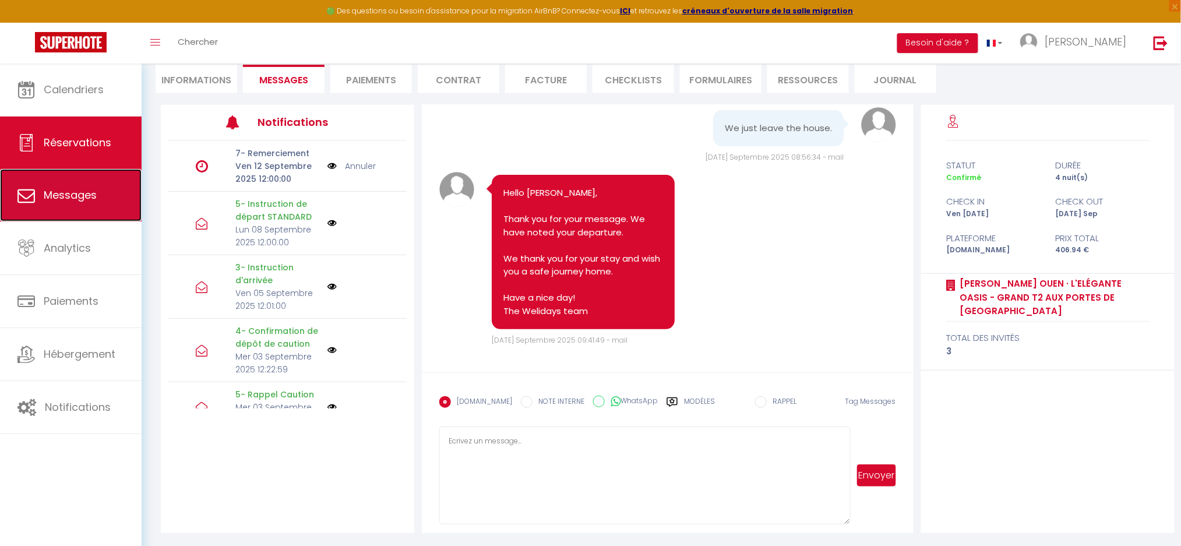
click at [73, 190] on span "Messages" at bounding box center [70, 195] width 53 height 15
select select "message"
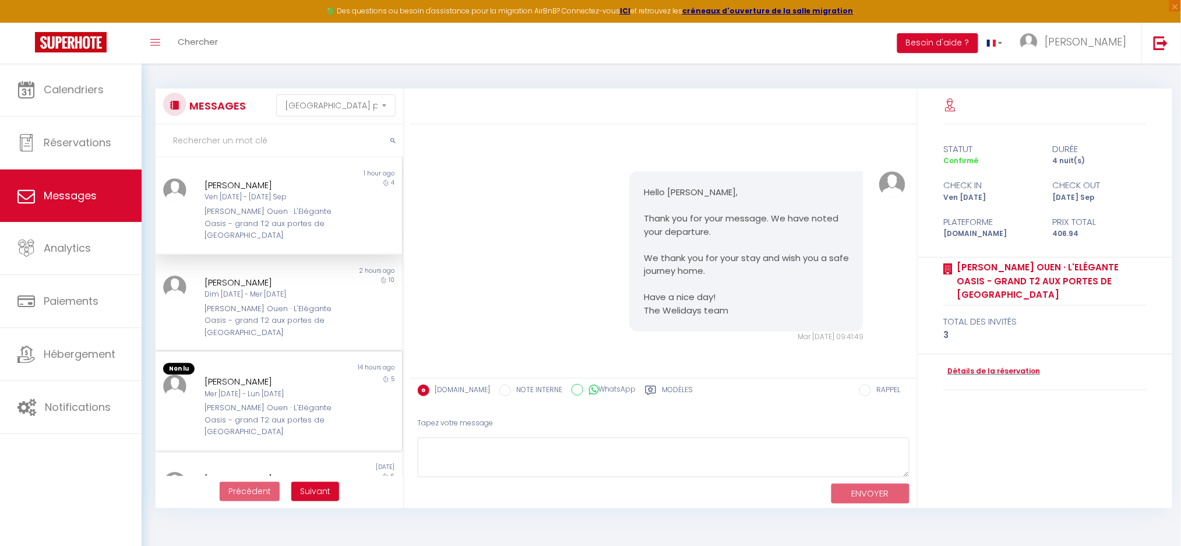
click at [216, 402] on div "[PERSON_NAME] Ouen · L'Elégante Oasis - grand T2 aux portes de [GEOGRAPHIC_DATA]" at bounding box center [268, 420] width 129 height 36
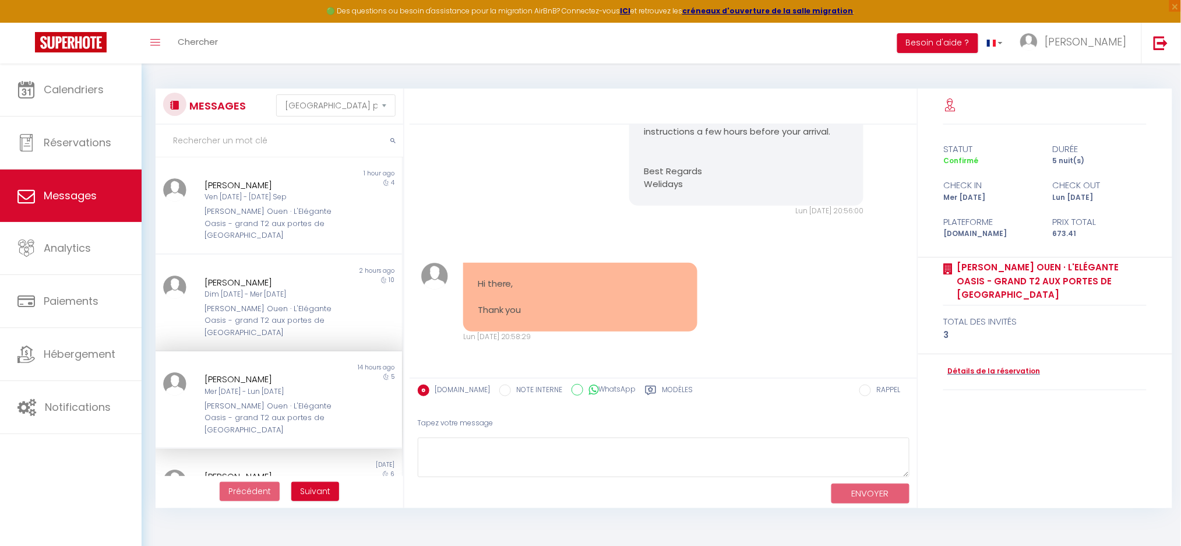
scroll to position [3181, 0]
click at [507, 240] on div "Hello [PERSON_NAME], We have been notified of your deposit and thank you for it…" at bounding box center [663, 131] width 499 height 218
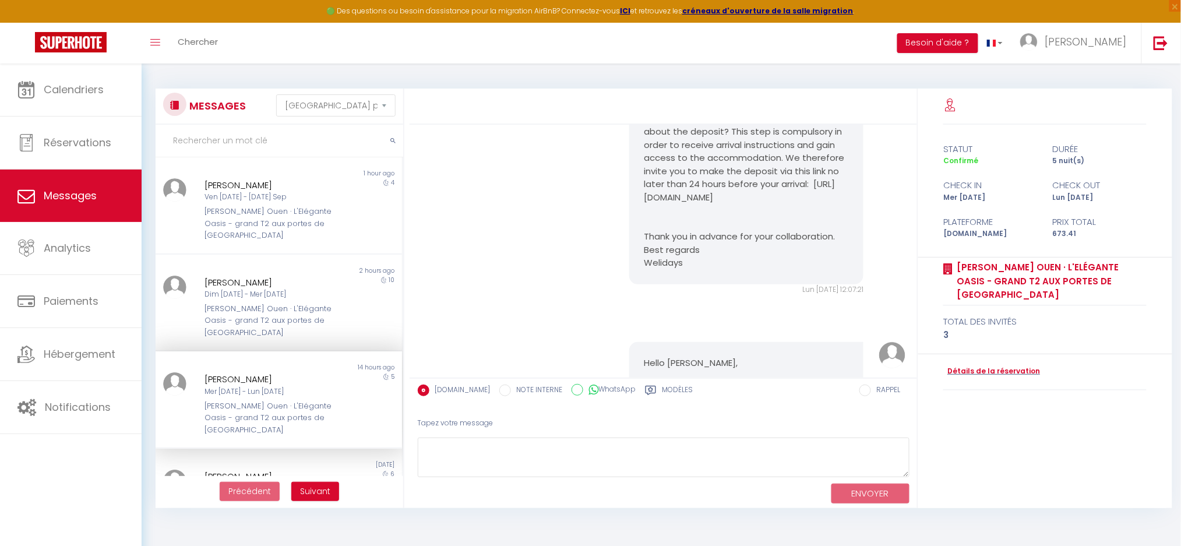
scroll to position [3258, 0]
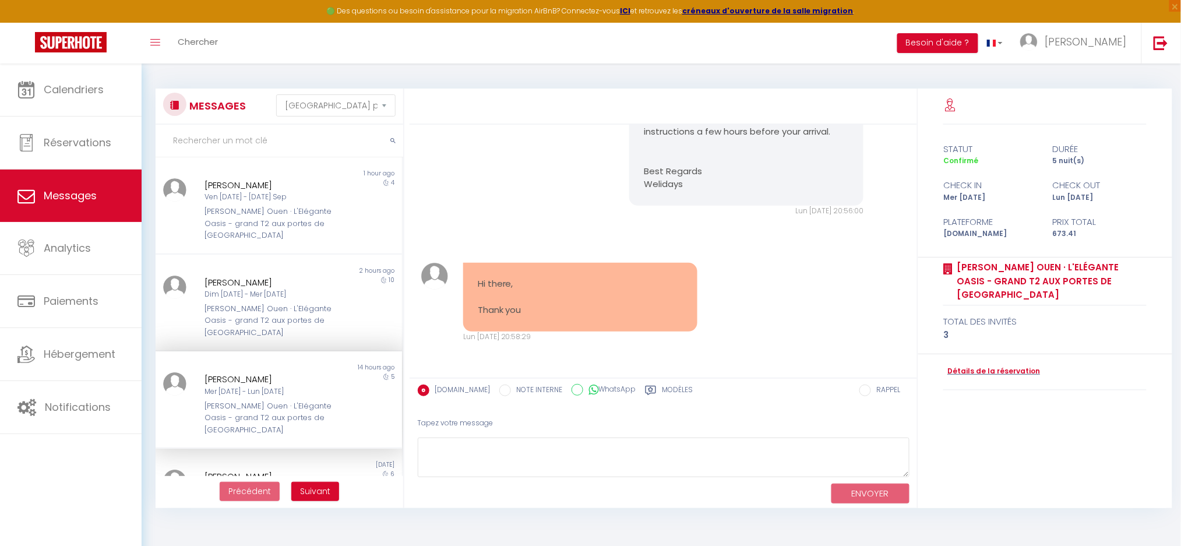
click at [281, 400] on div "[PERSON_NAME] Ouen · L'Elégante Oasis - grand T2 aux portes de [GEOGRAPHIC_DATA]" at bounding box center [268, 418] width 129 height 36
click at [259, 303] on div "[PERSON_NAME] Ouen · L'Elégante Oasis - grand T2 aux portes de [GEOGRAPHIC_DATA]" at bounding box center [268, 321] width 129 height 36
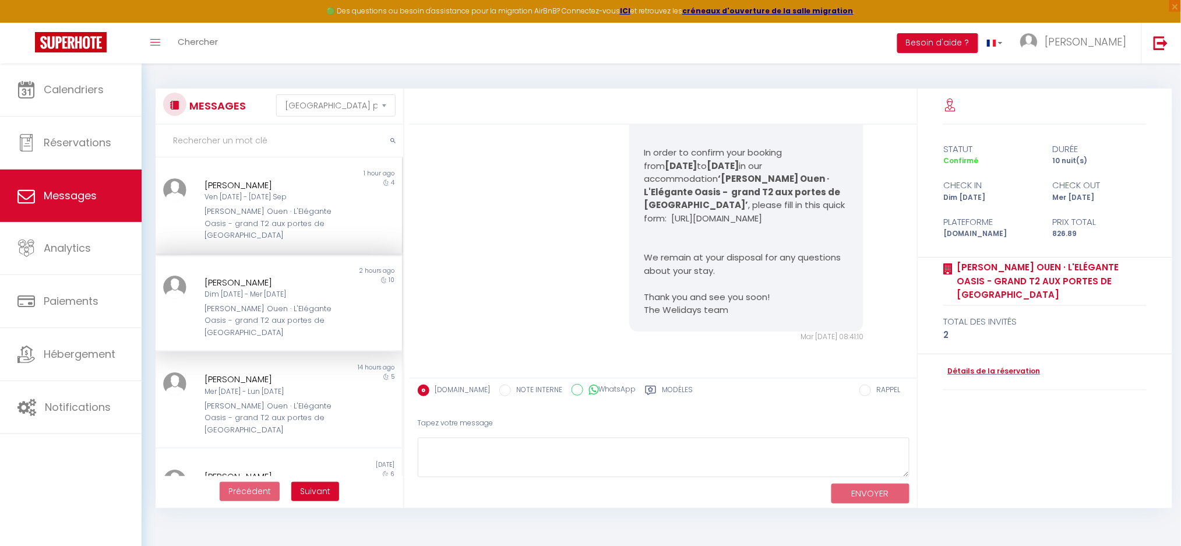
click at [284, 210] on div "[PERSON_NAME] Ouen · L'Elégante Oasis - grand T2 aux portes de [GEOGRAPHIC_DATA]" at bounding box center [268, 224] width 129 height 36
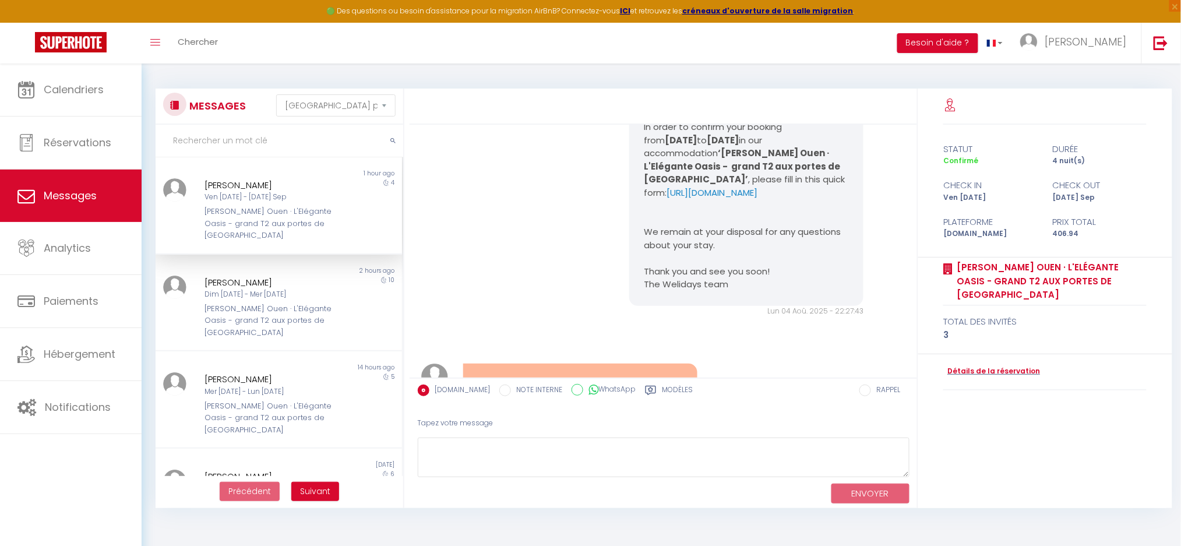
scroll to position [6269, 0]
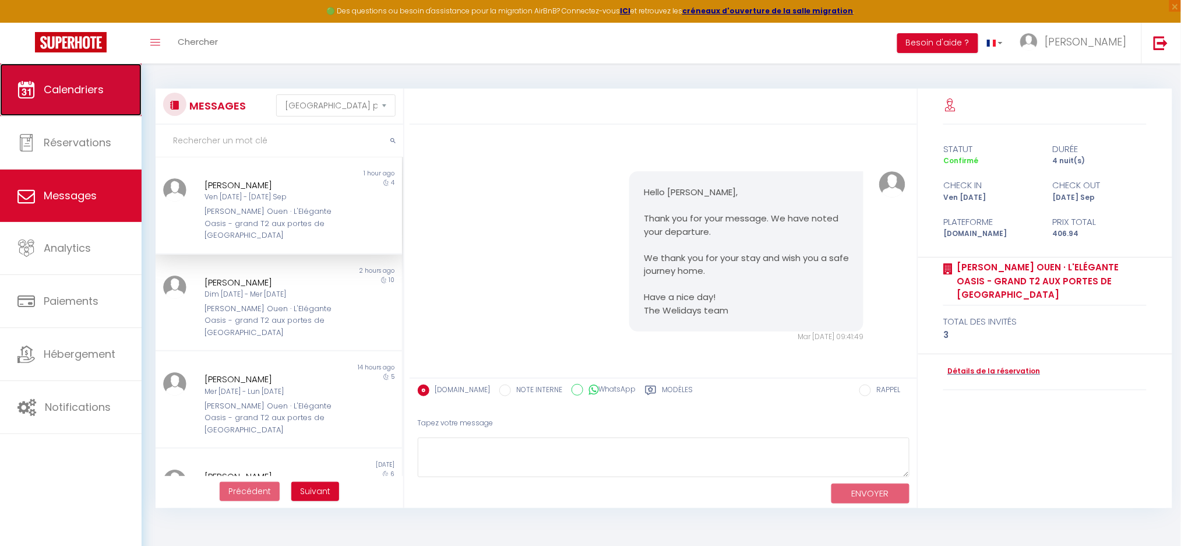
click at [52, 91] on span "Calendriers" at bounding box center [74, 89] width 60 height 15
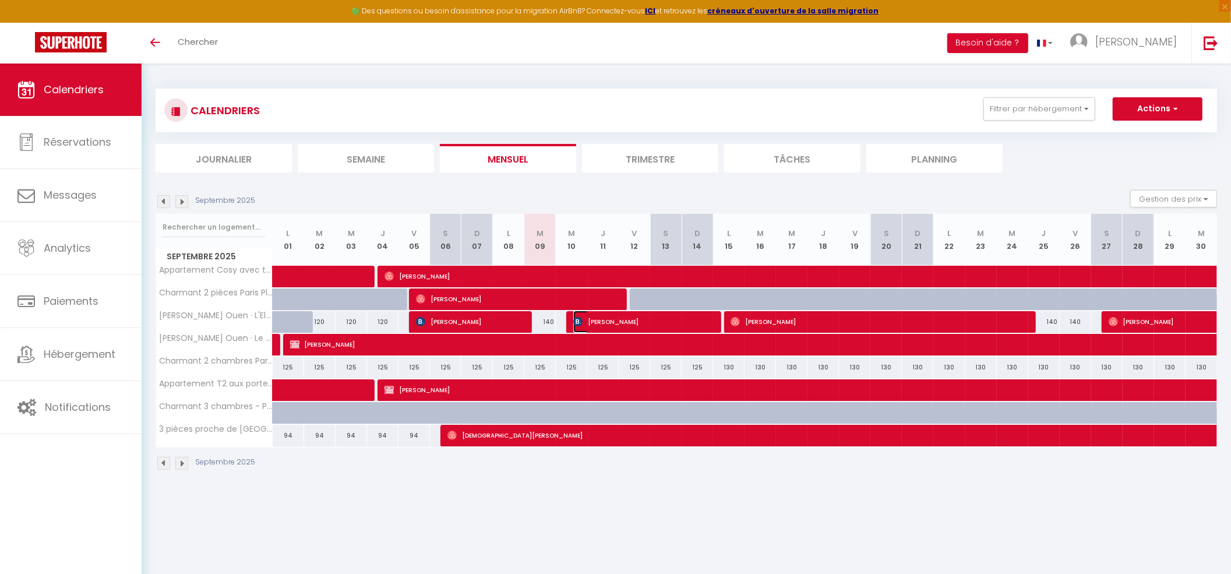
click at [629, 320] on span "[PERSON_NAME]" at bounding box center [641, 321] width 136 height 22
select select "OK"
select select "1"
select select "0"
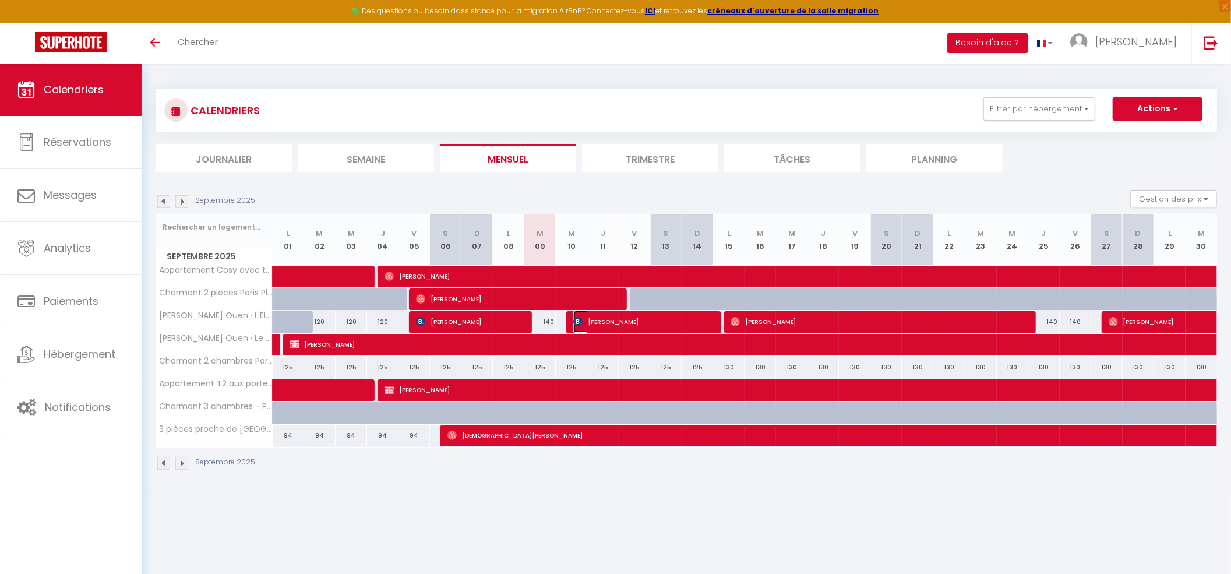
select select "1"
select select
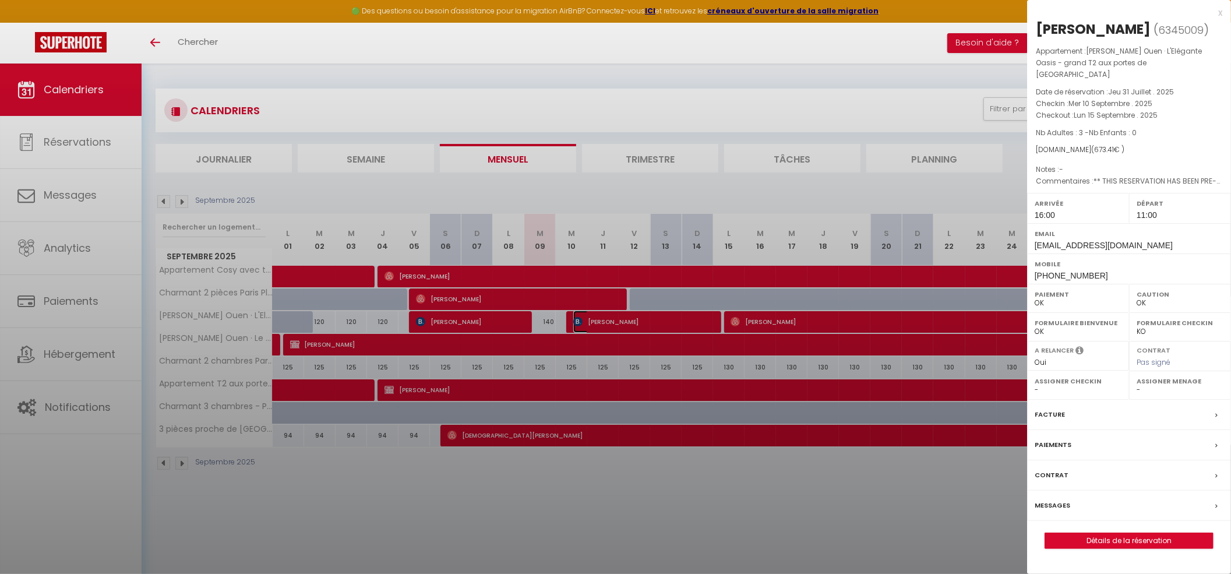
select select "38947"
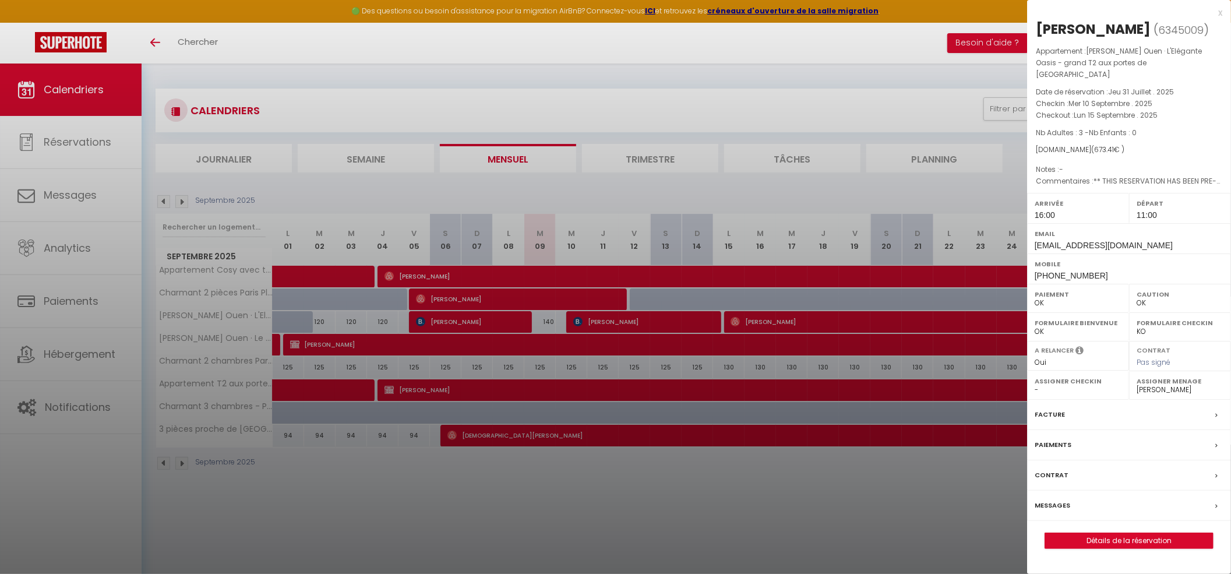
click at [333, 495] on div at bounding box center [615, 287] width 1231 height 574
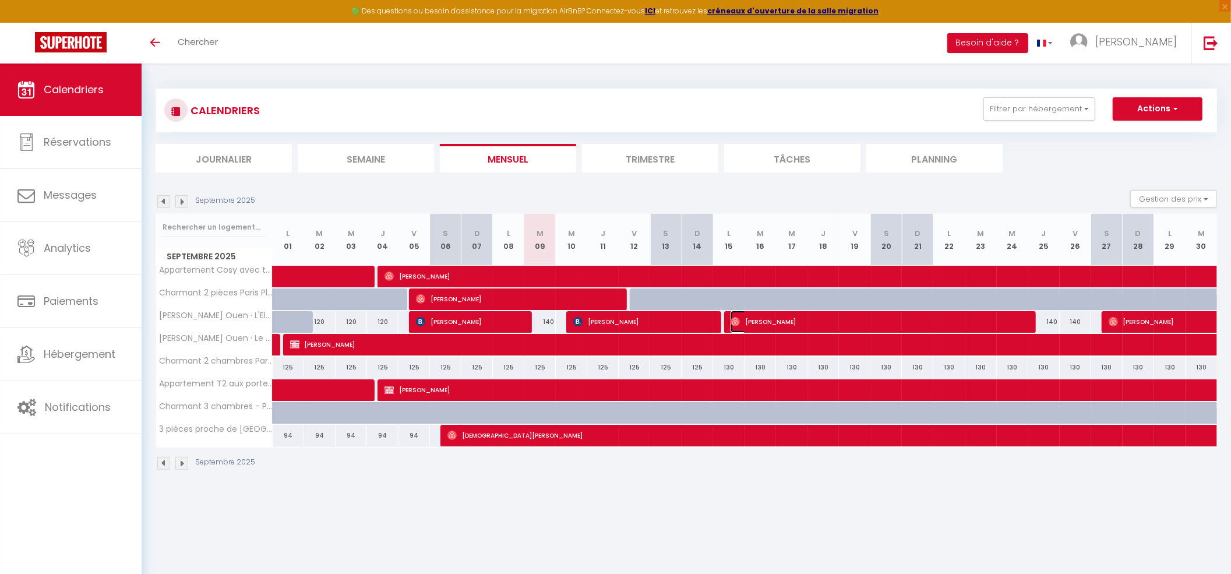
click at [764, 325] on span "[PERSON_NAME]" at bounding box center [877, 321] width 294 height 22
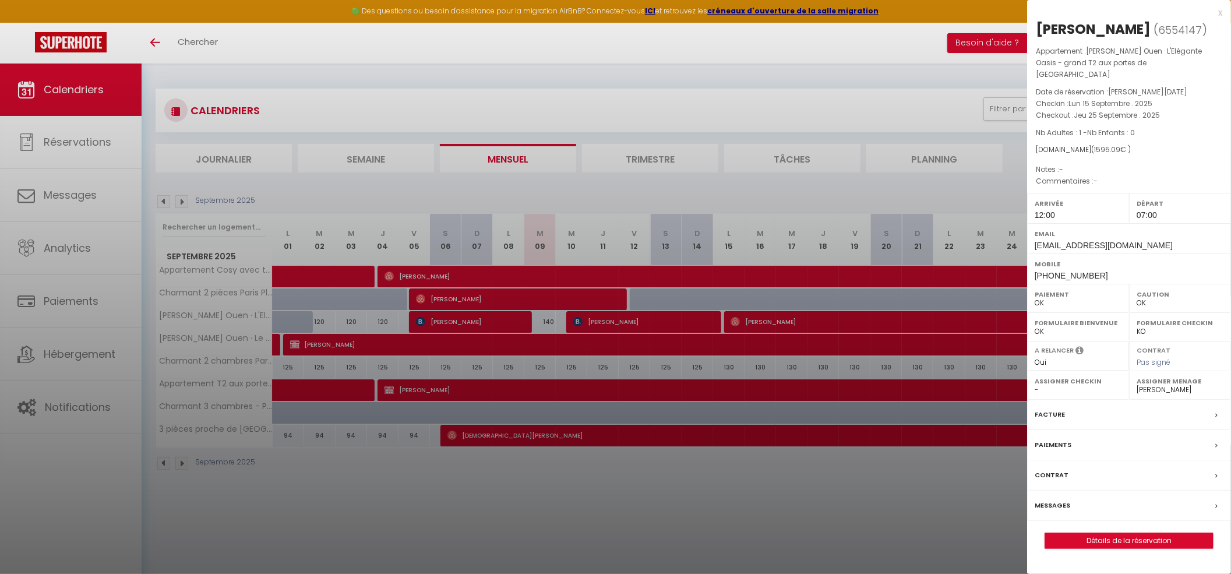
drag, startPoint x: 693, startPoint y: 497, endPoint x: 672, endPoint y: 324, distance: 174.3
click at [693, 497] on div at bounding box center [615, 287] width 1231 height 574
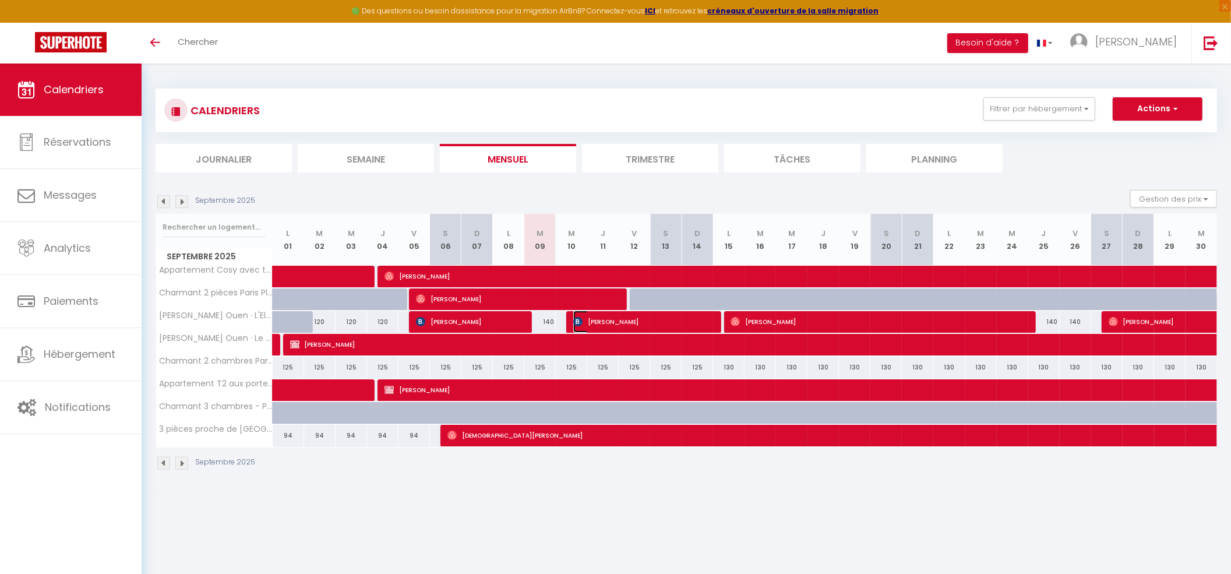
click at [645, 324] on span "[PERSON_NAME]" at bounding box center [641, 321] width 136 height 22
select select "1"
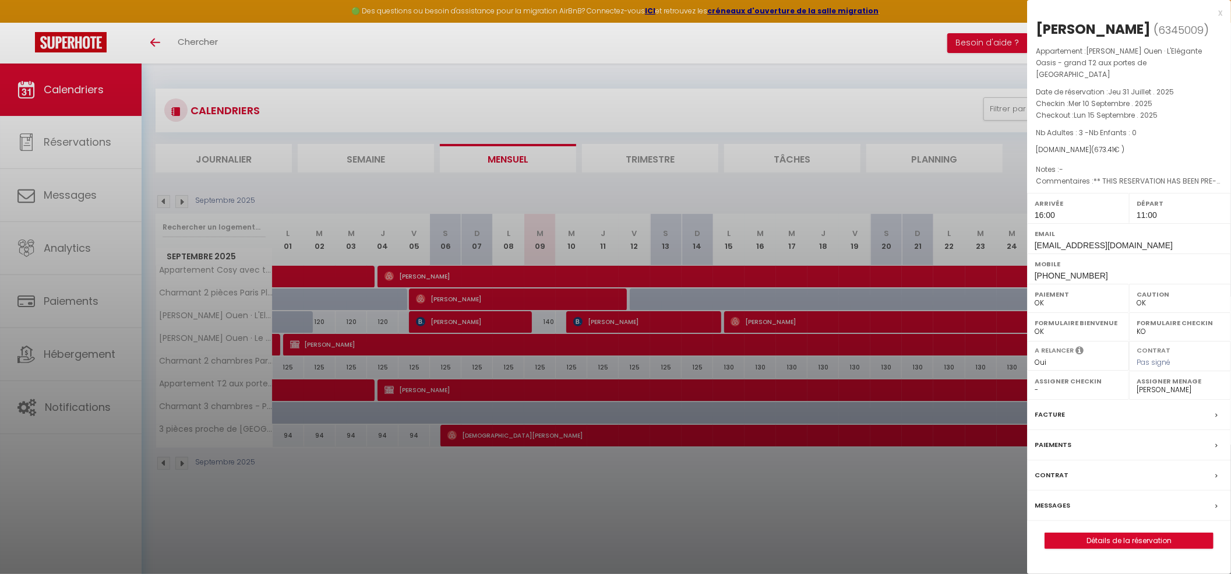
click at [589, 320] on div at bounding box center [615, 287] width 1231 height 574
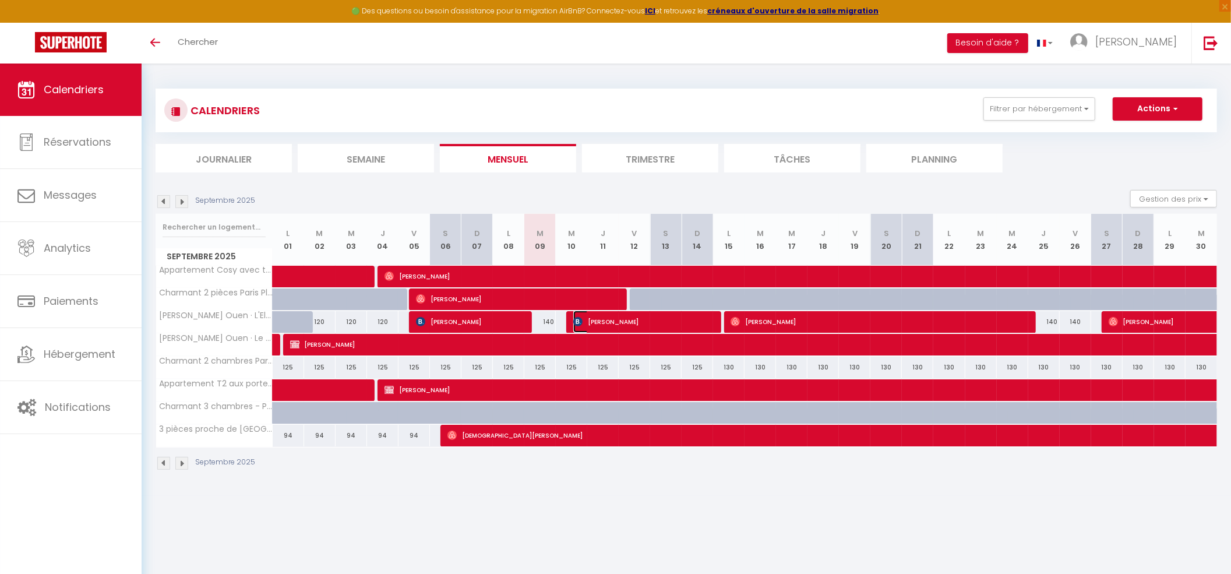
click at [595, 320] on span "[PERSON_NAME]" at bounding box center [641, 321] width 136 height 22
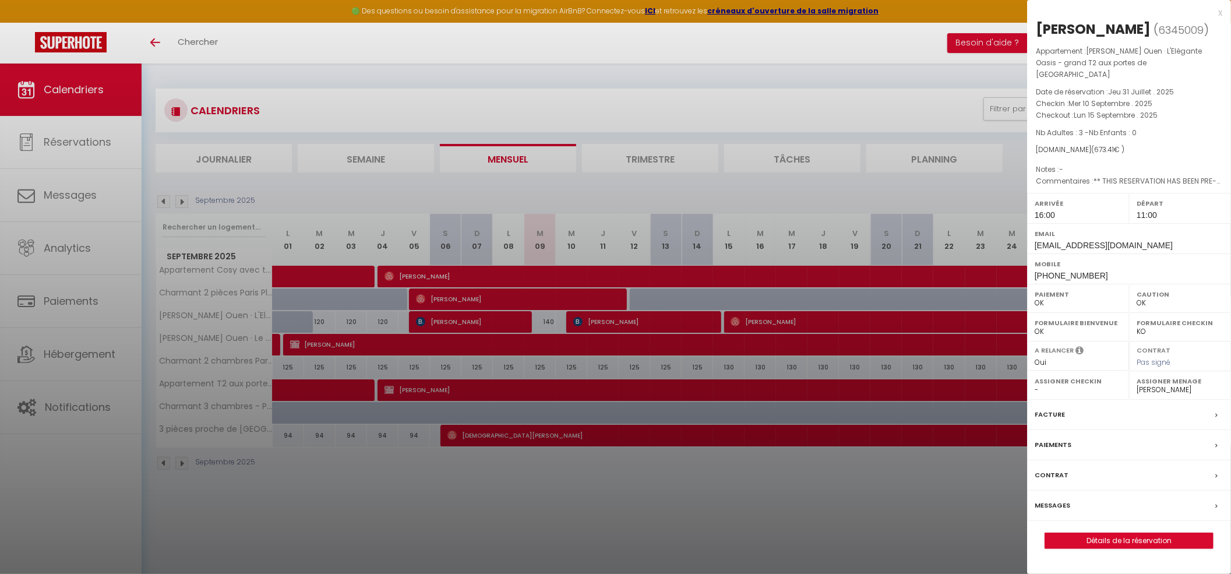
click at [707, 500] on div at bounding box center [615, 287] width 1231 height 574
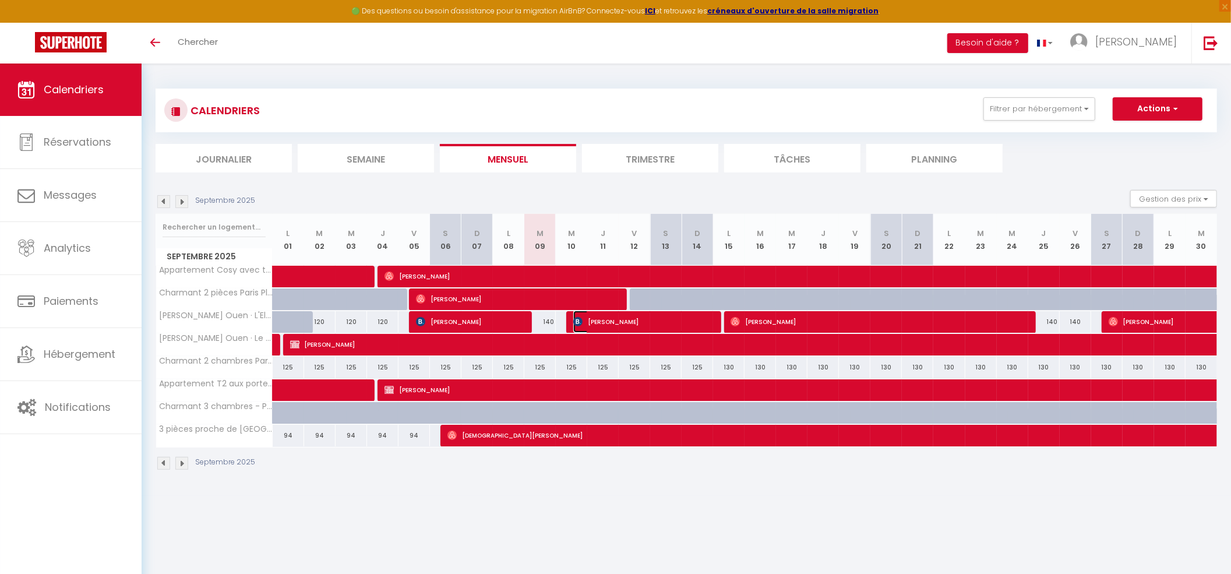
click at [612, 317] on span "[PERSON_NAME]" at bounding box center [641, 321] width 136 height 22
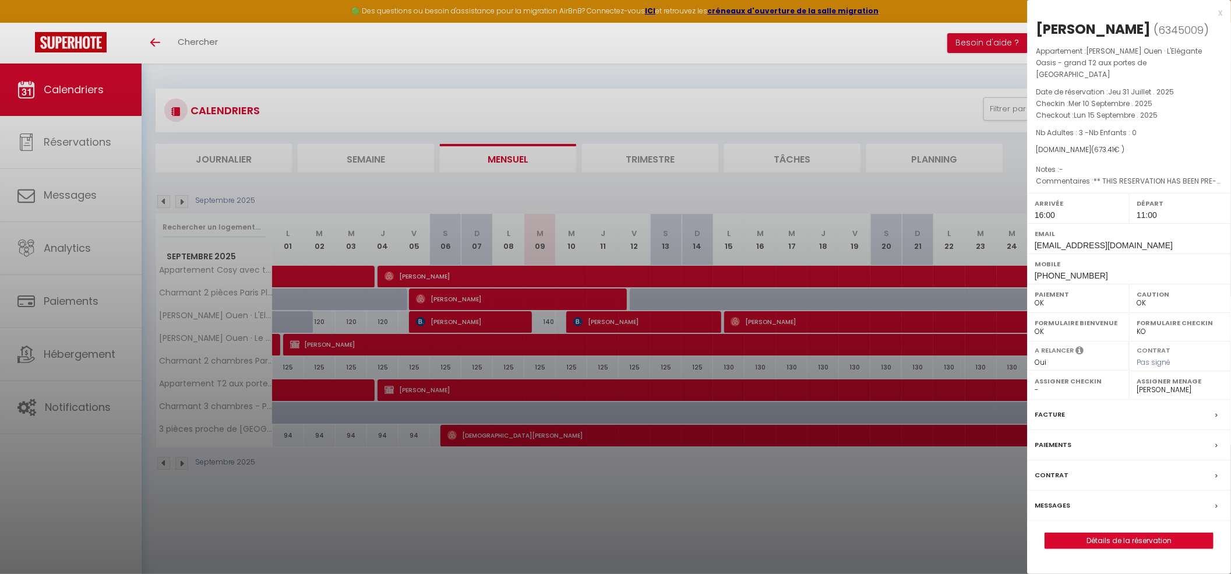
click at [651, 524] on div at bounding box center [615, 287] width 1231 height 574
